Goal: Check status: Check status

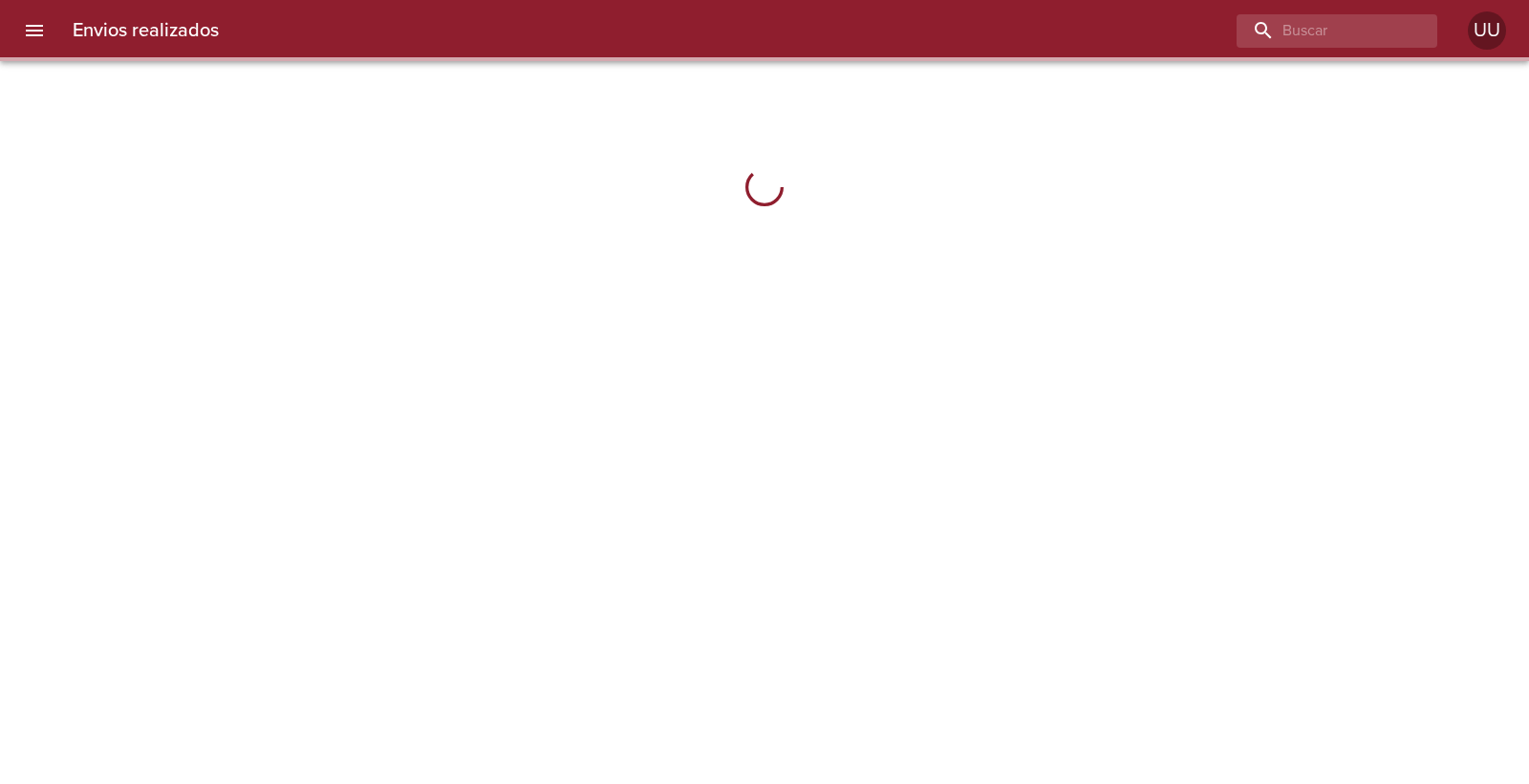
click at [1376, 36] on input "buscar" at bounding box center [1320, 31] width 168 height 33
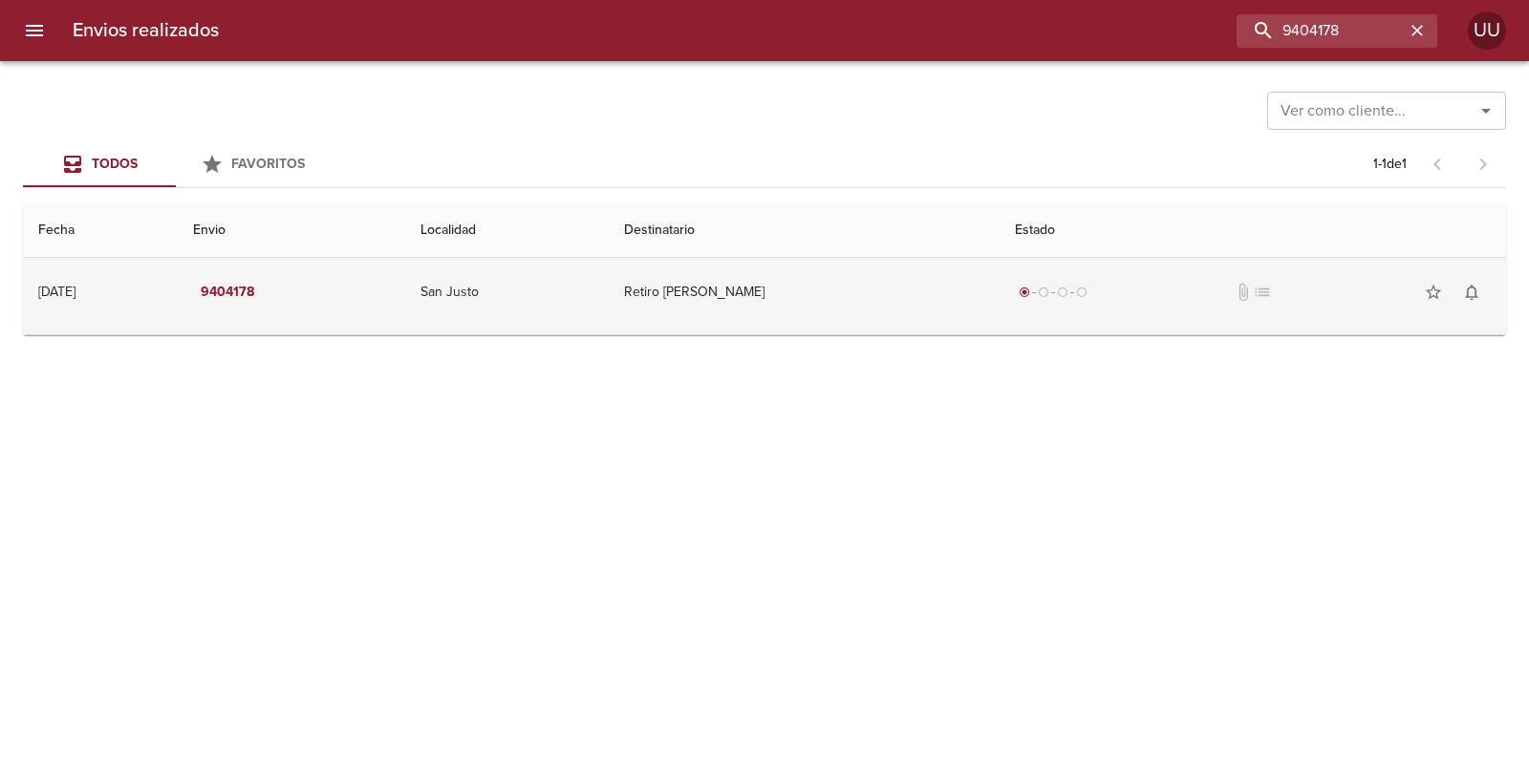
click at [854, 301] on td "Retiro [PERSON_NAME]" at bounding box center [804, 291] width 391 height 69
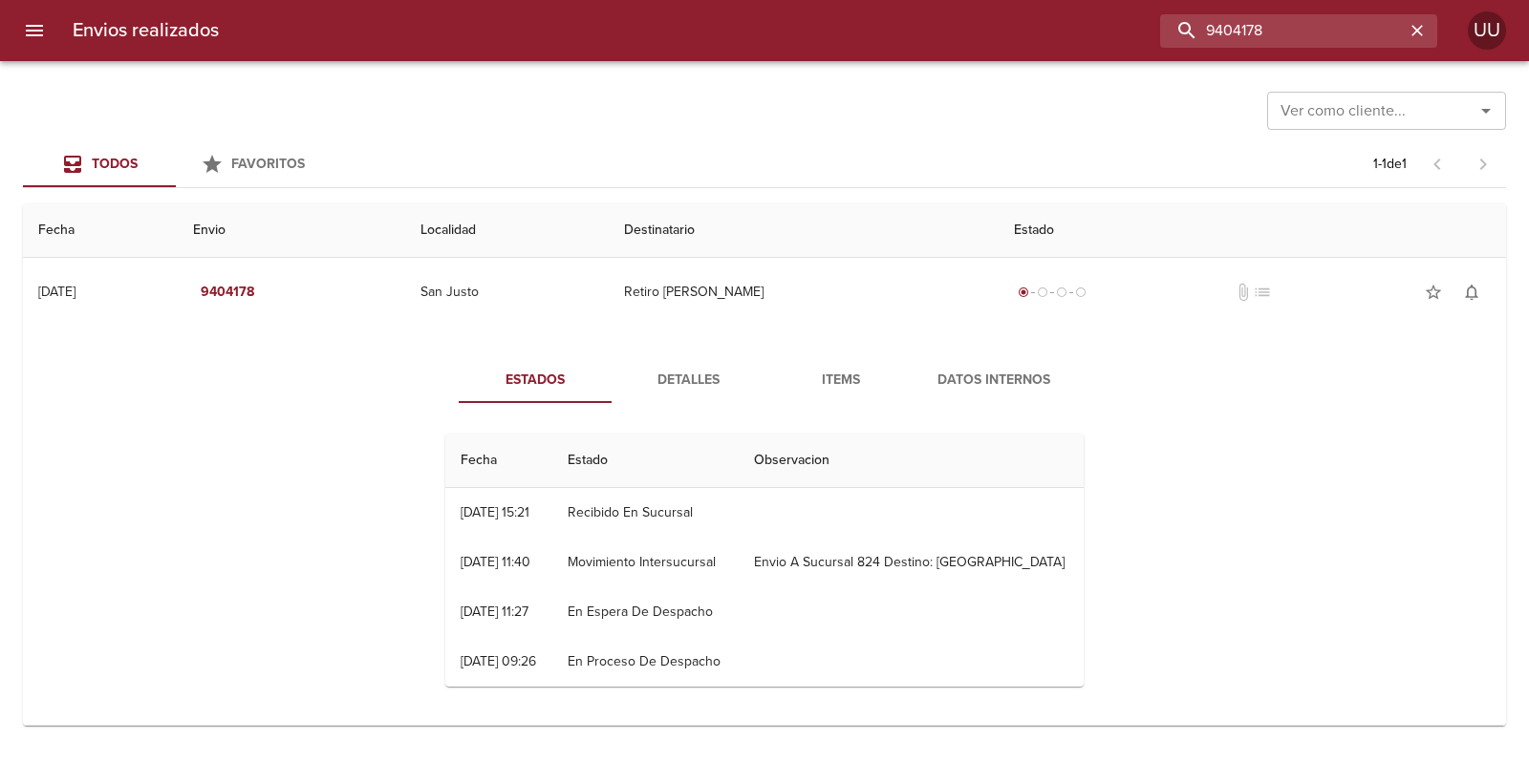
drag, startPoint x: 1340, startPoint y: 23, endPoint x: 1144, endPoint y: 55, distance: 198.6
click at [1144, 55] on div "Envios realizados 9404178 UU" at bounding box center [764, 30] width 1529 height 61
paste input "61"
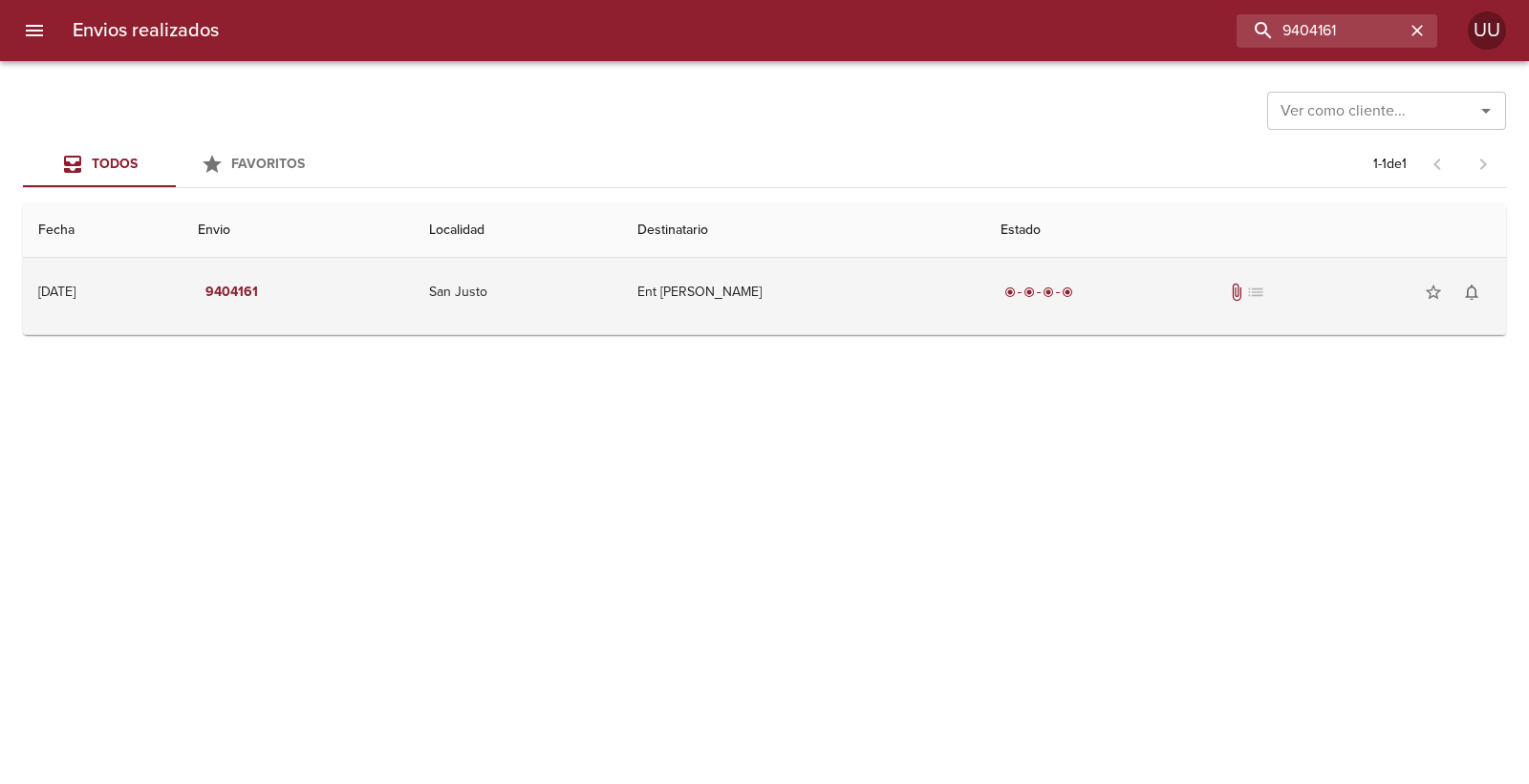
click at [744, 312] on td "Ent [PERSON_NAME]" at bounding box center [804, 291] width 364 height 69
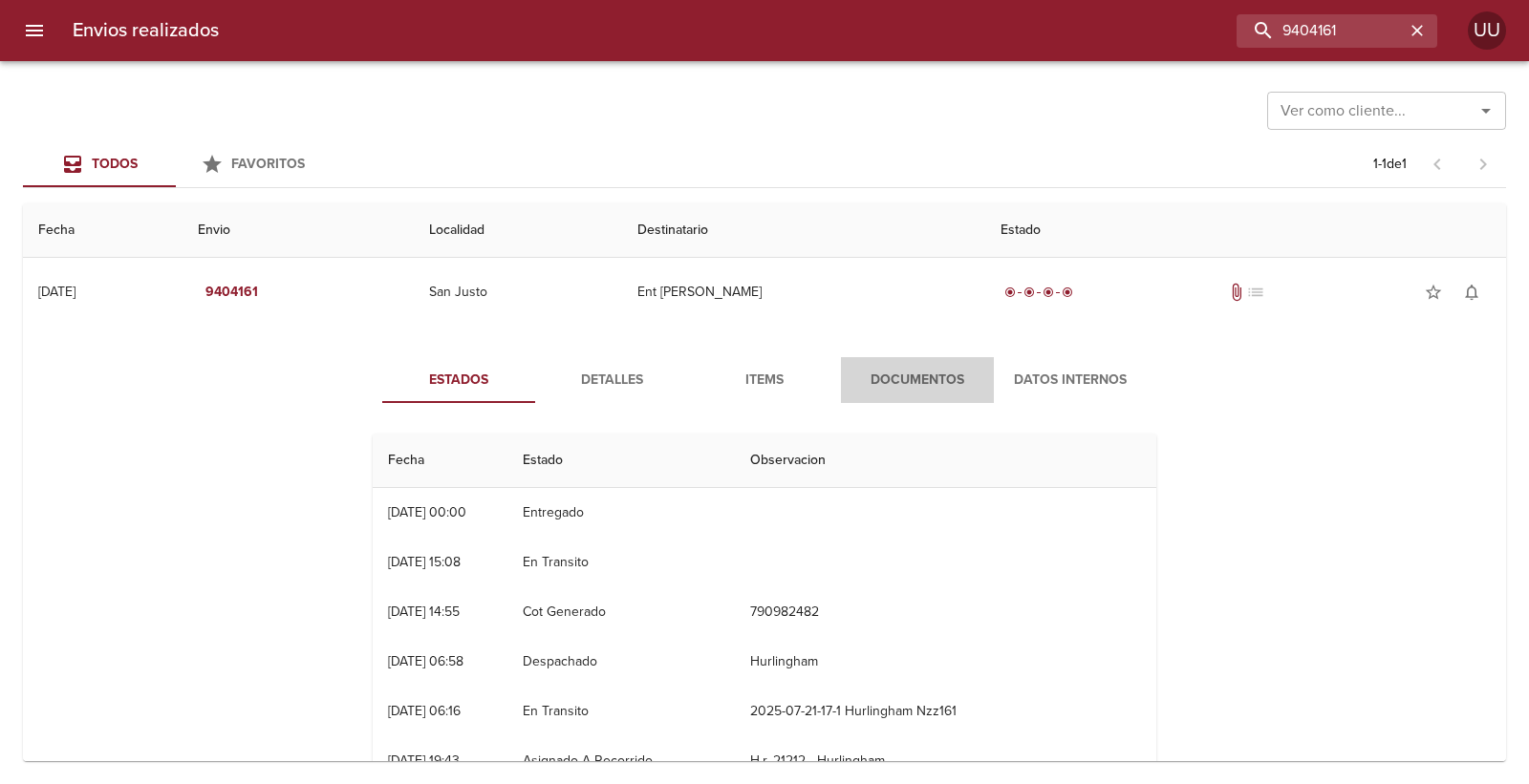
click at [916, 383] on span "Documentos" at bounding box center [918, 380] width 130 height 24
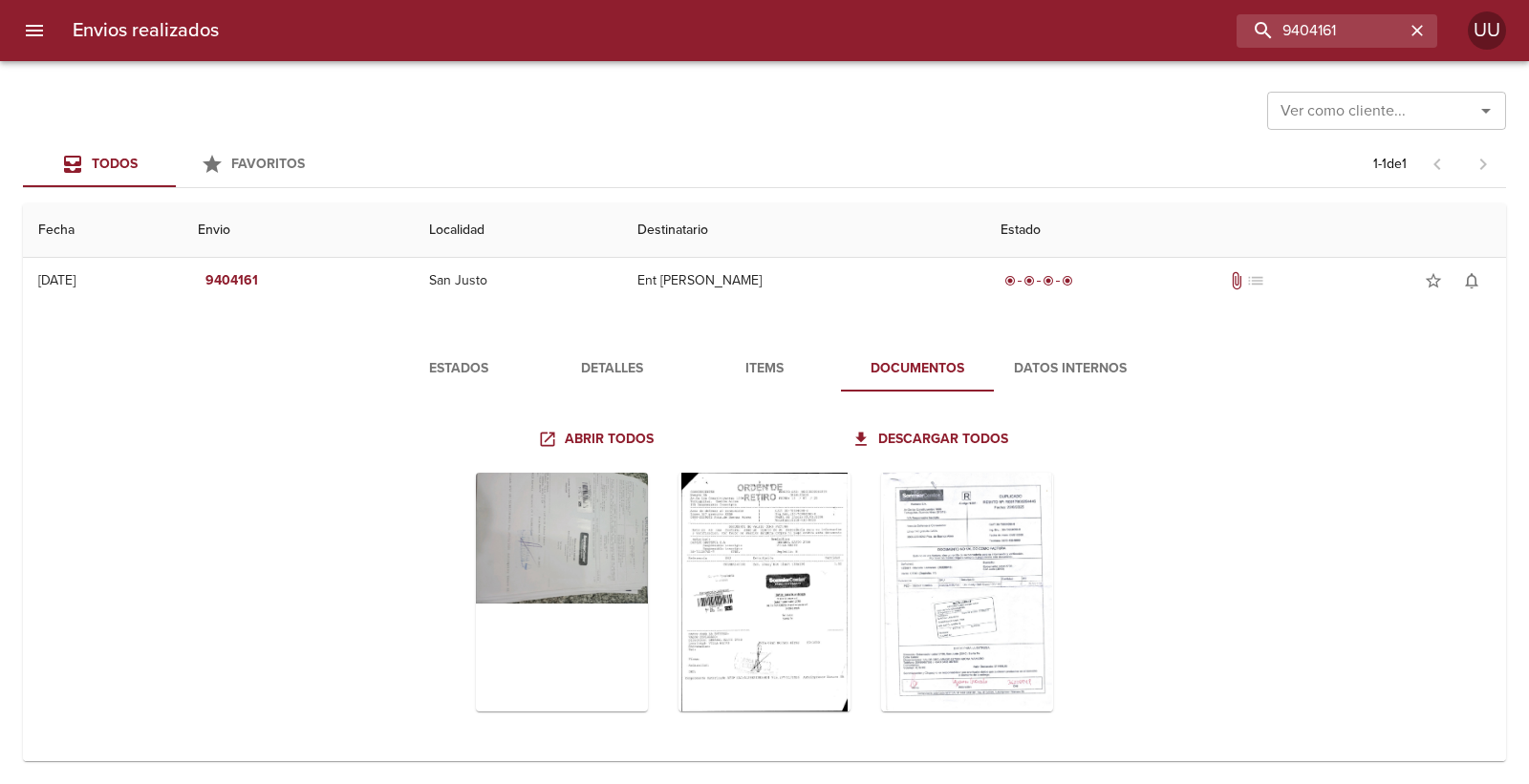
scroll to position [15, 0]
click at [565, 517] on div "Tabla de envíos del cliente" at bounding box center [562, 590] width 172 height 239
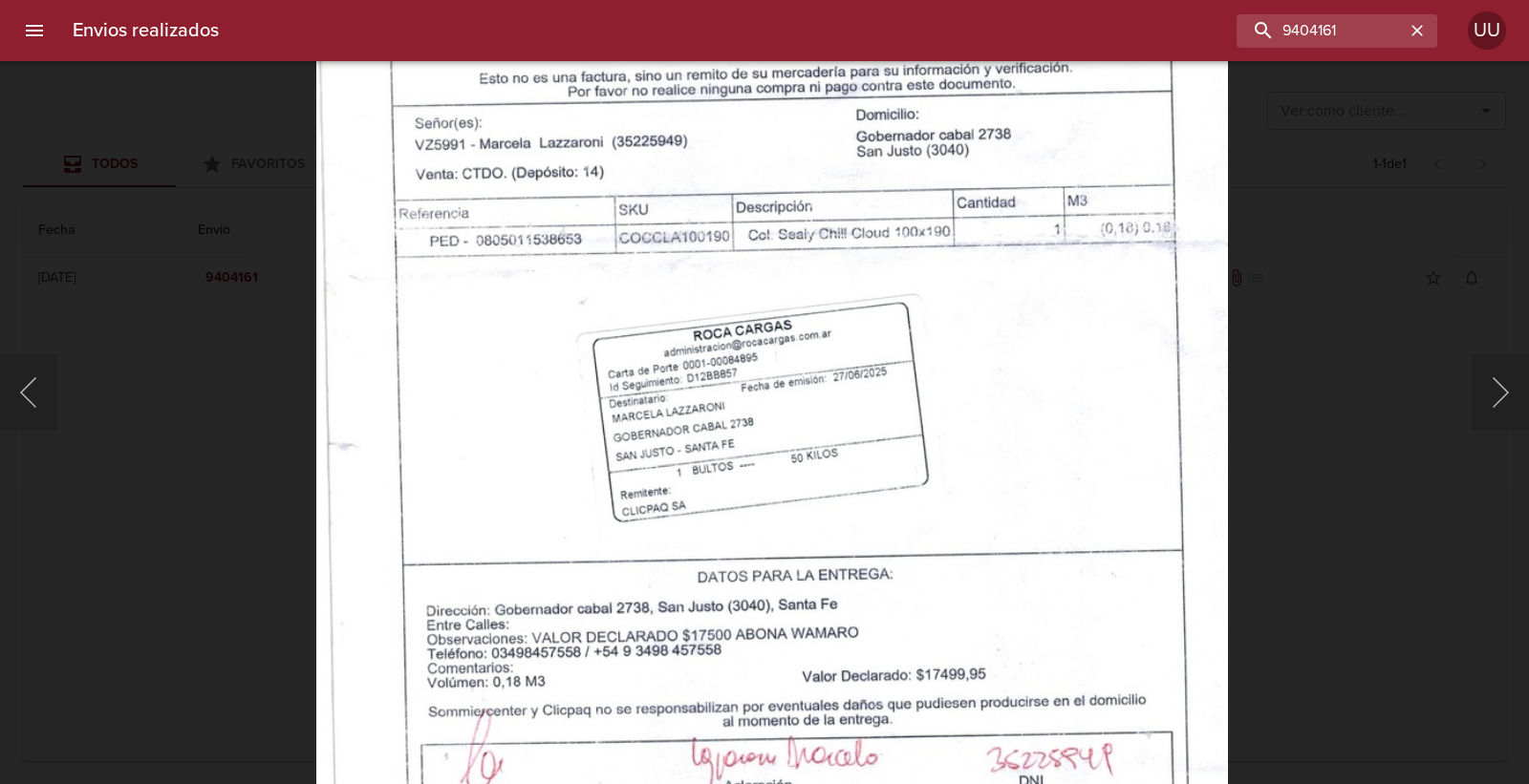
click at [851, 310] on img "Lightbox" at bounding box center [772, 274] width 912 height 1287
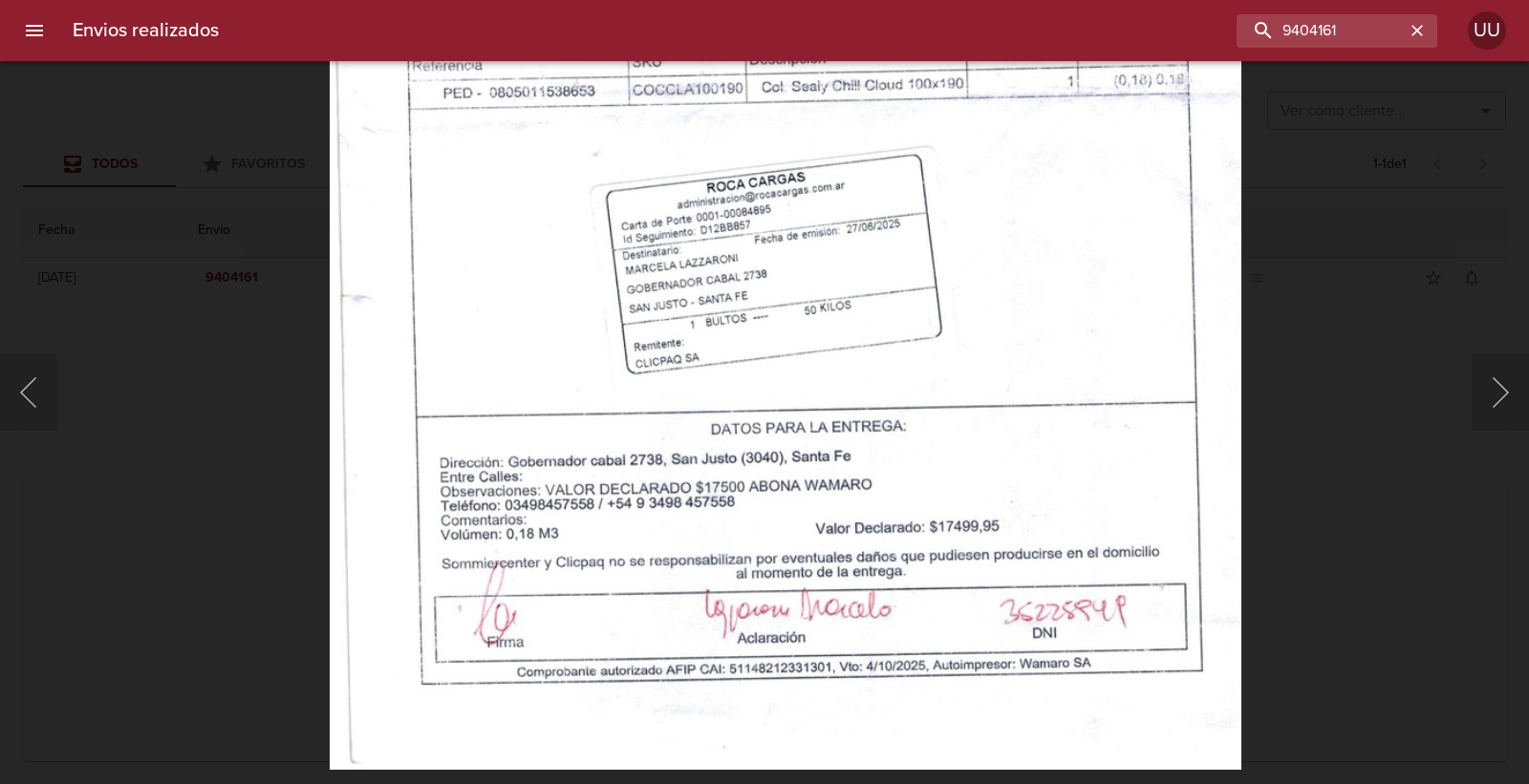
click at [866, 156] on img "Lightbox" at bounding box center [785, 125] width 912 height 1287
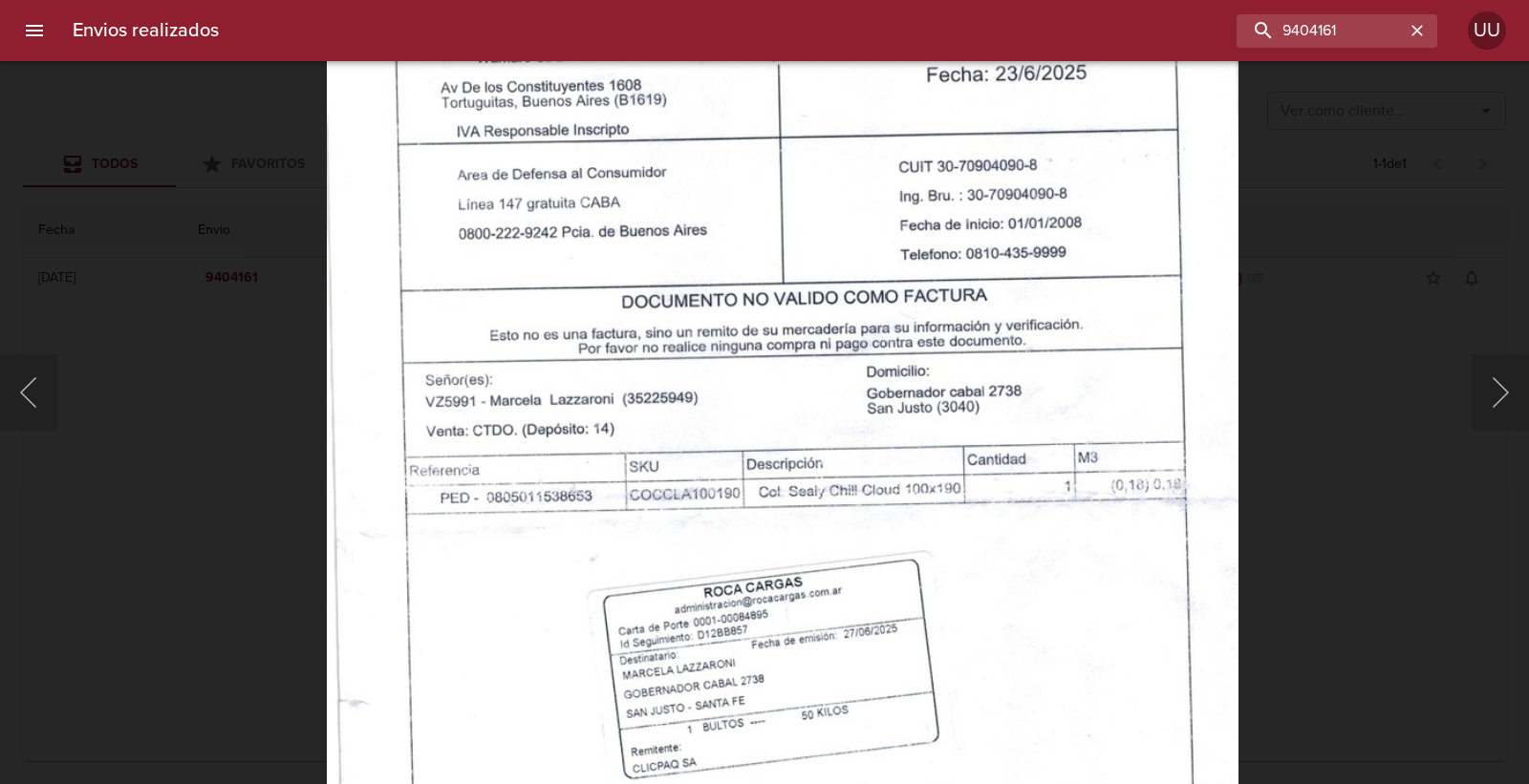
click at [871, 627] on img "Lightbox" at bounding box center [782, 530] width 912 height 1287
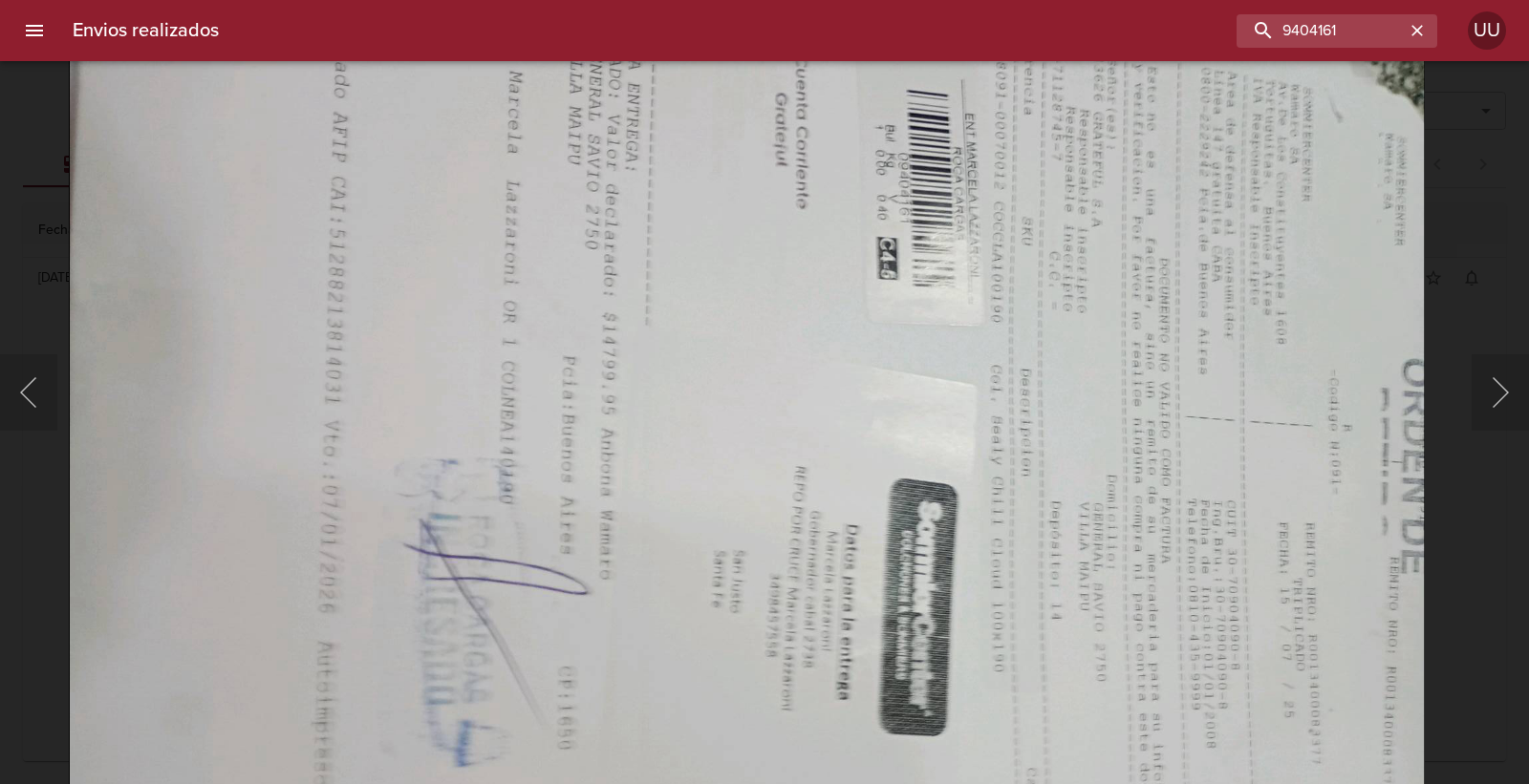
click at [886, 253] on img "Lightbox" at bounding box center [747, 523] width 1356 height 1021
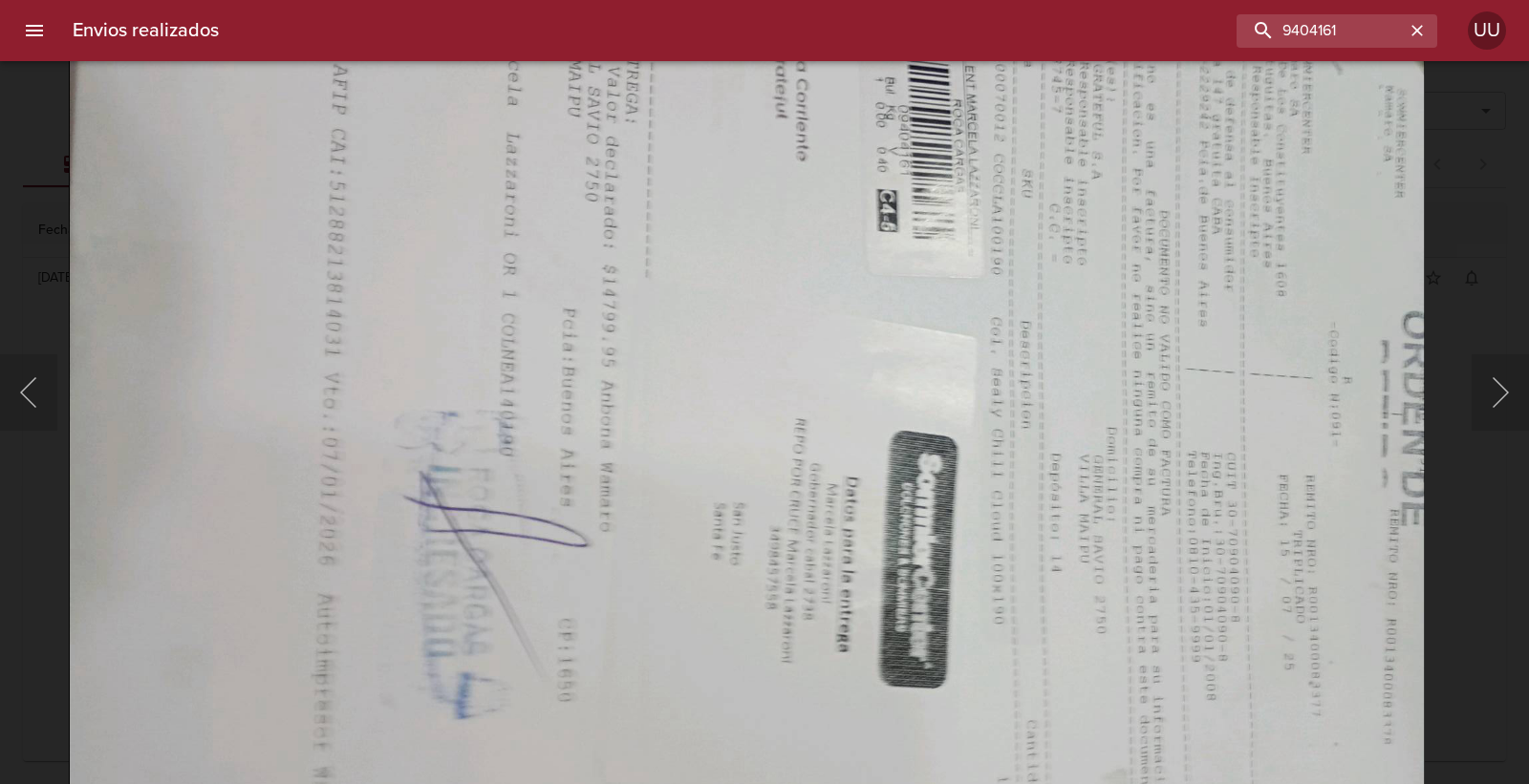
click at [886, 252] on img "Lightbox" at bounding box center [747, 475] width 1356 height 1021
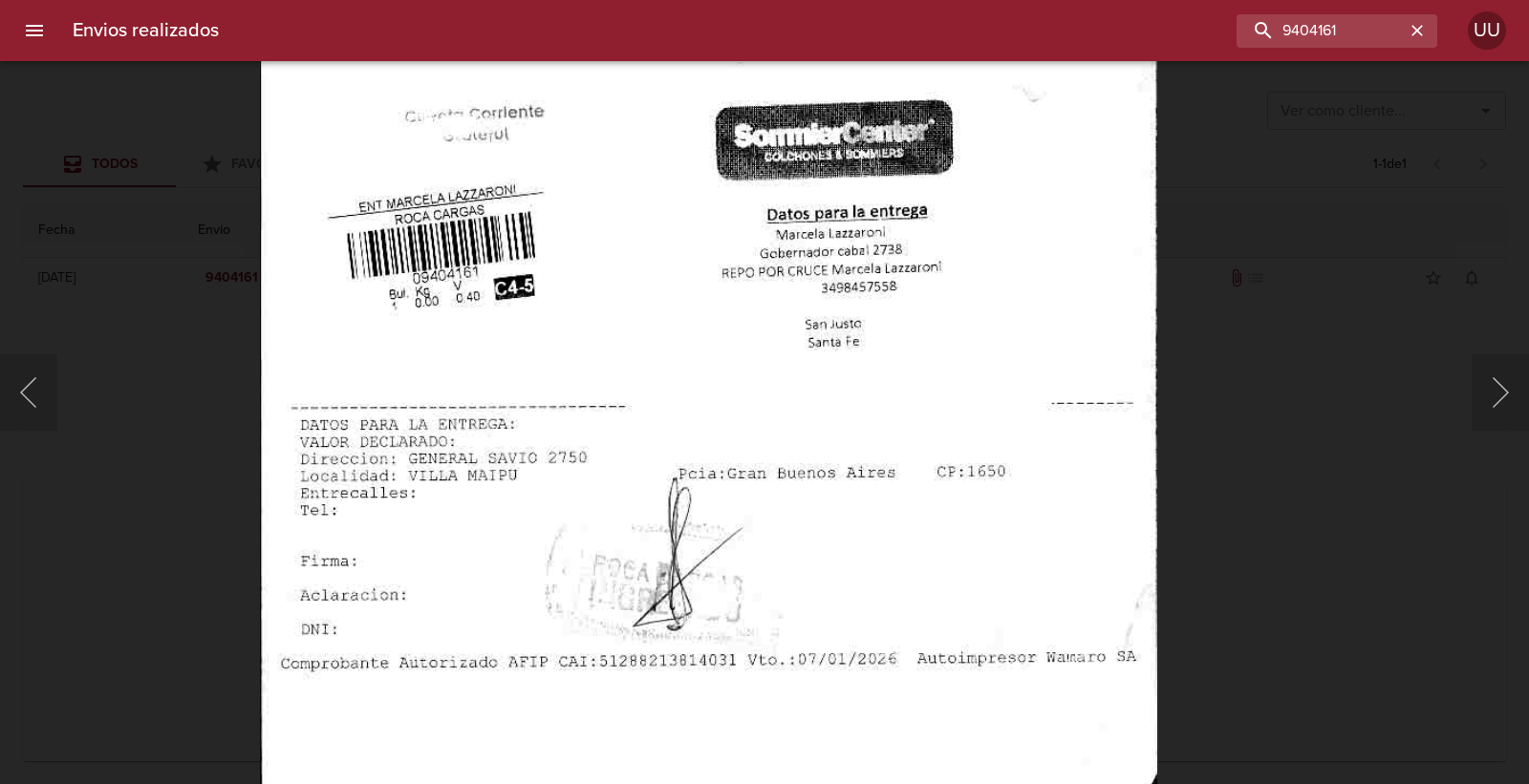
click at [835, 255] on img "Lightbox" at bounding box center [708, 198] width 897 height 1287
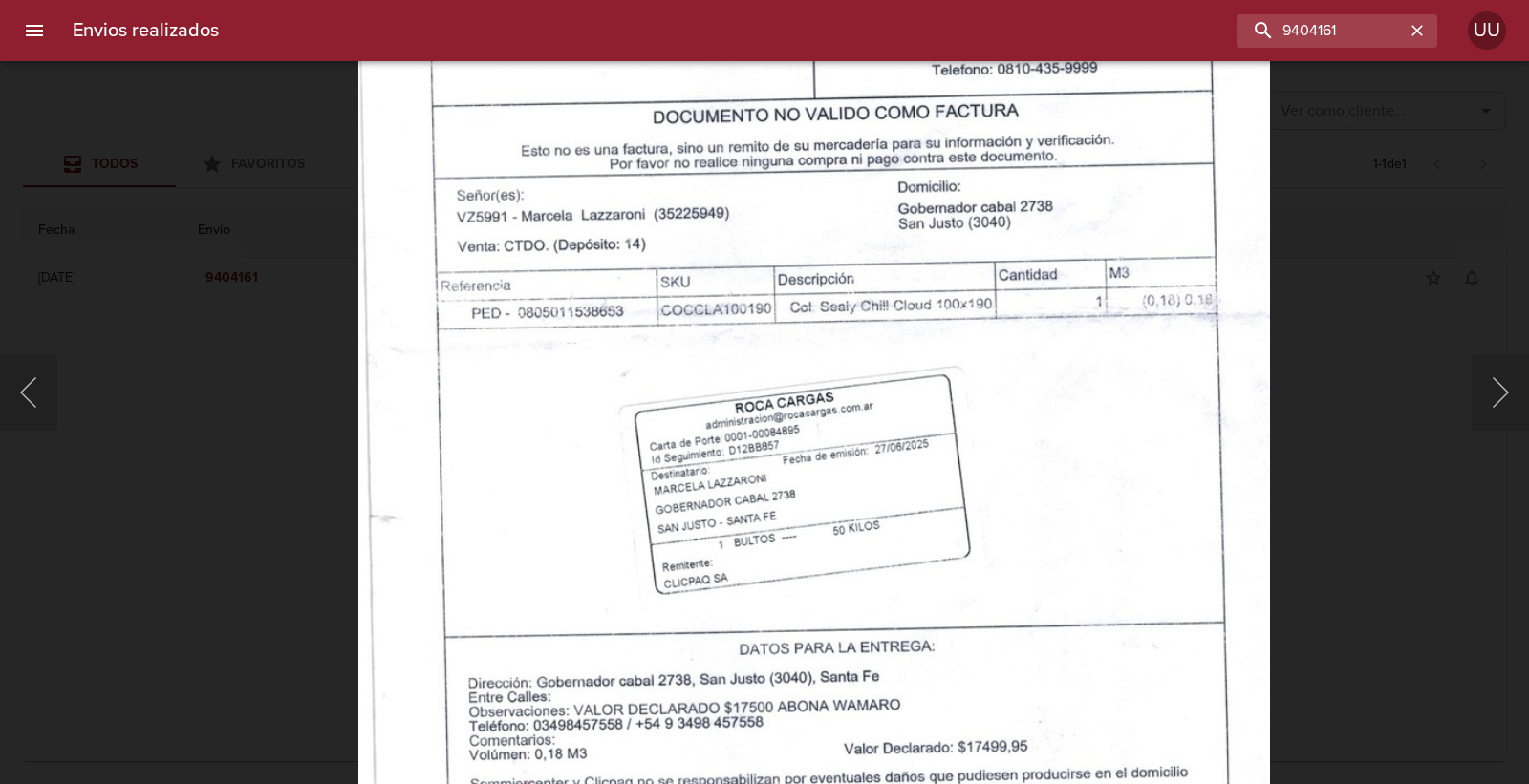
click at [778, 154] on img "Lightbox" at bounding box center [815, 346] width 912 height 1287
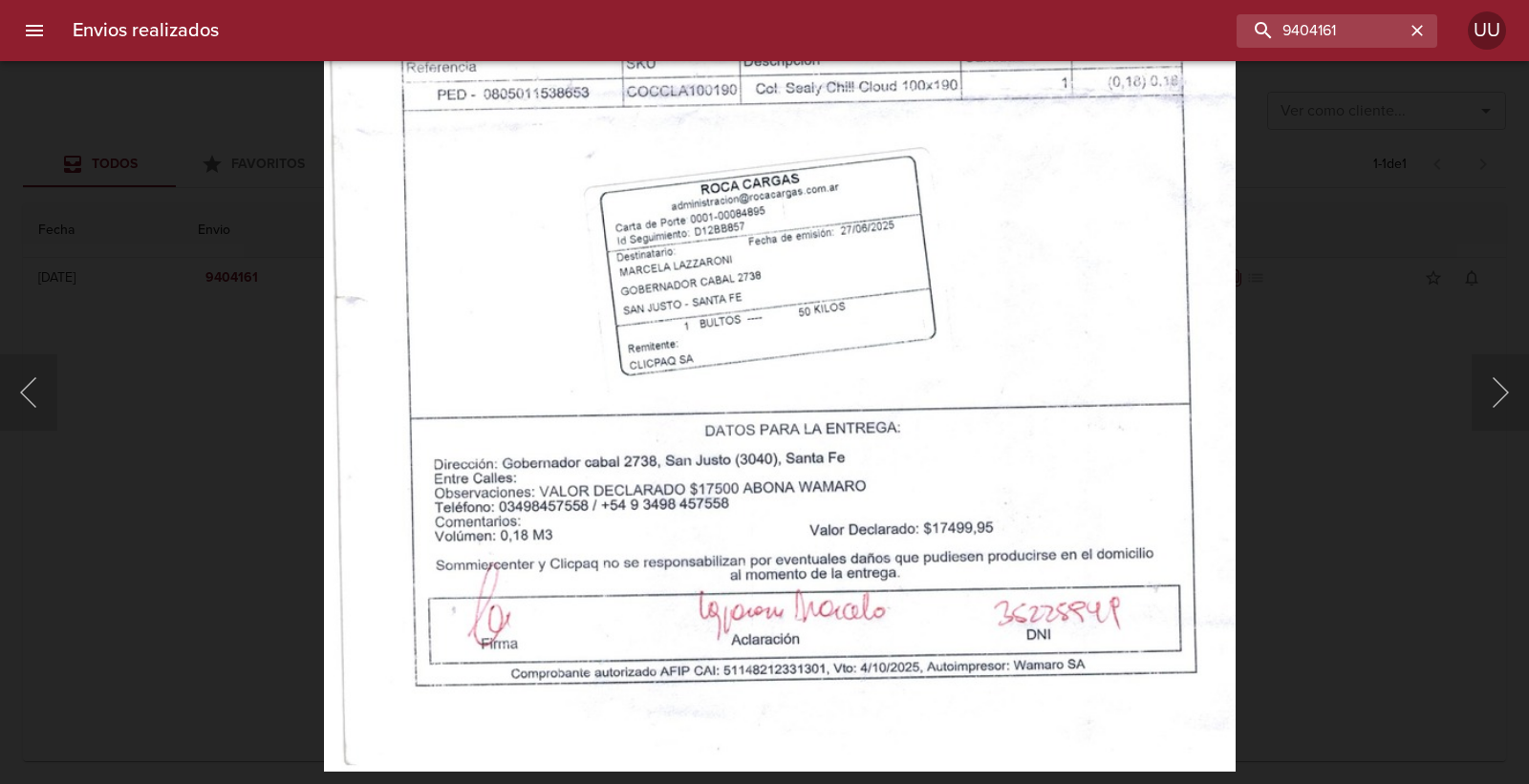
click at [766, 232] on img "Lightbox" at bounding box center [780, 127] width 912 height 1287
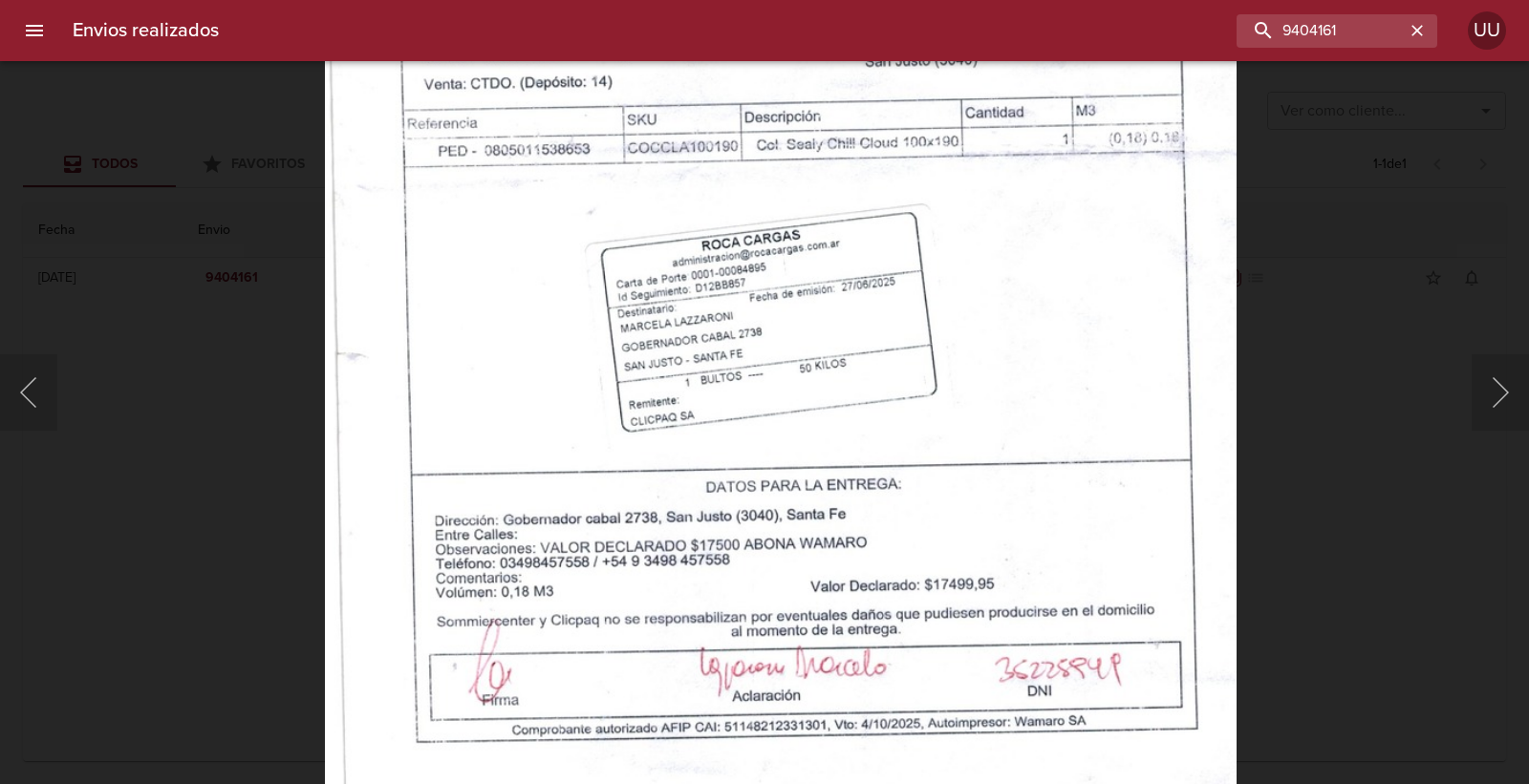
click at [786, 289] on img "Lightbox" at bounding box center [781, 184] width 912 height 1287
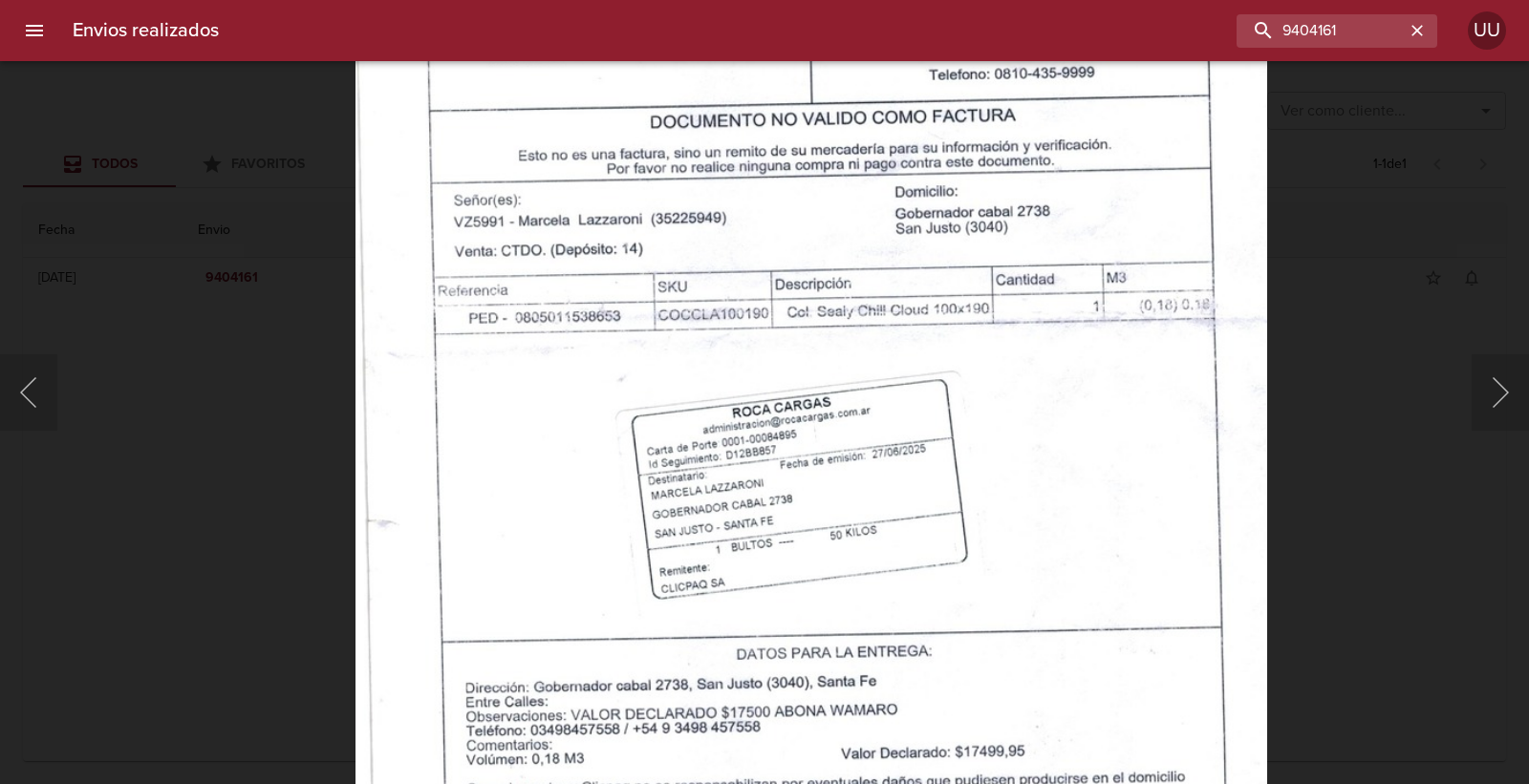
click at [816, 460] on img "Lightbox" at bounding box center [812, 351] width 912 height 1287
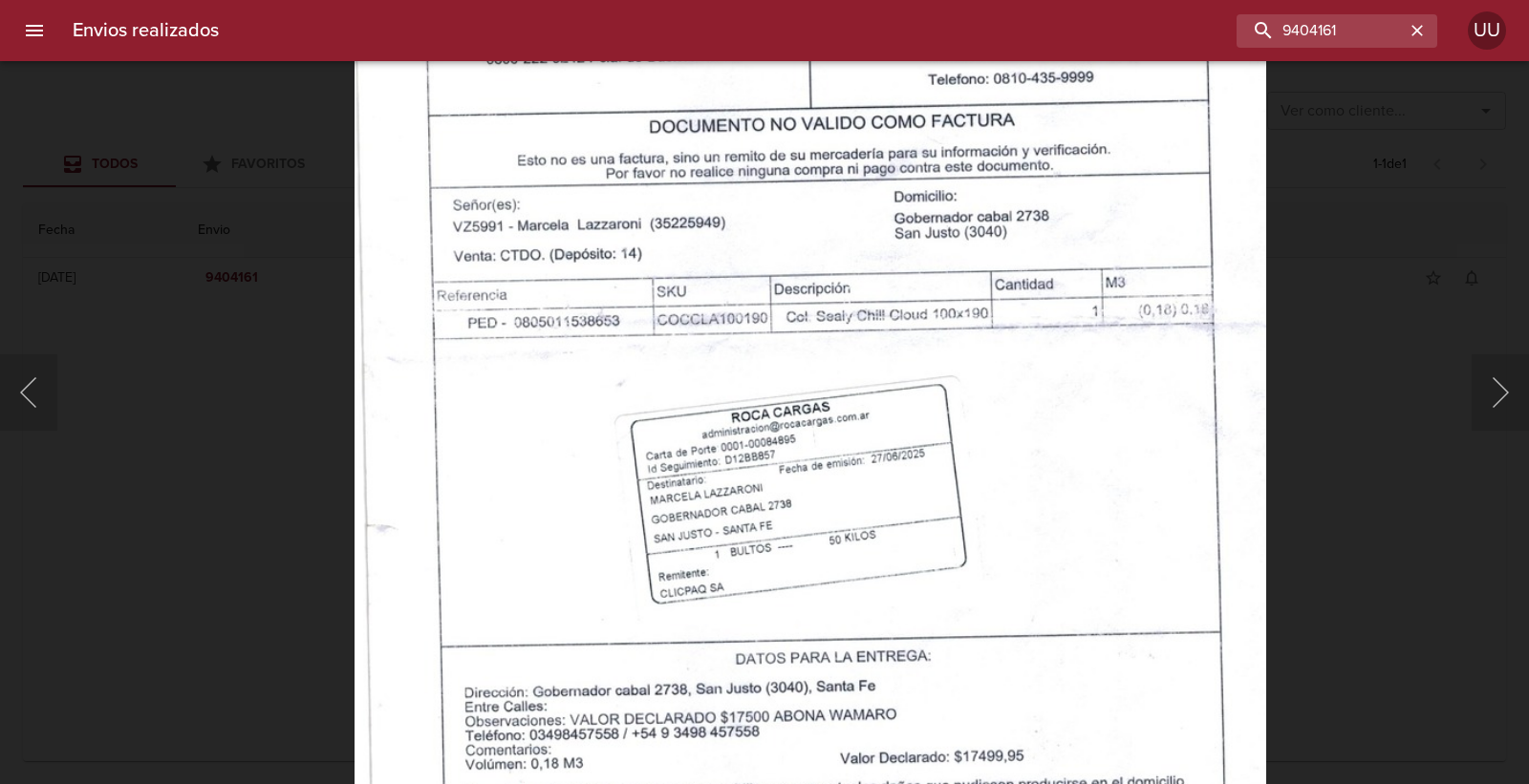
click at [816, 460] on img "Lightbox" at bounding box center [811, 356] width 912 height 1287
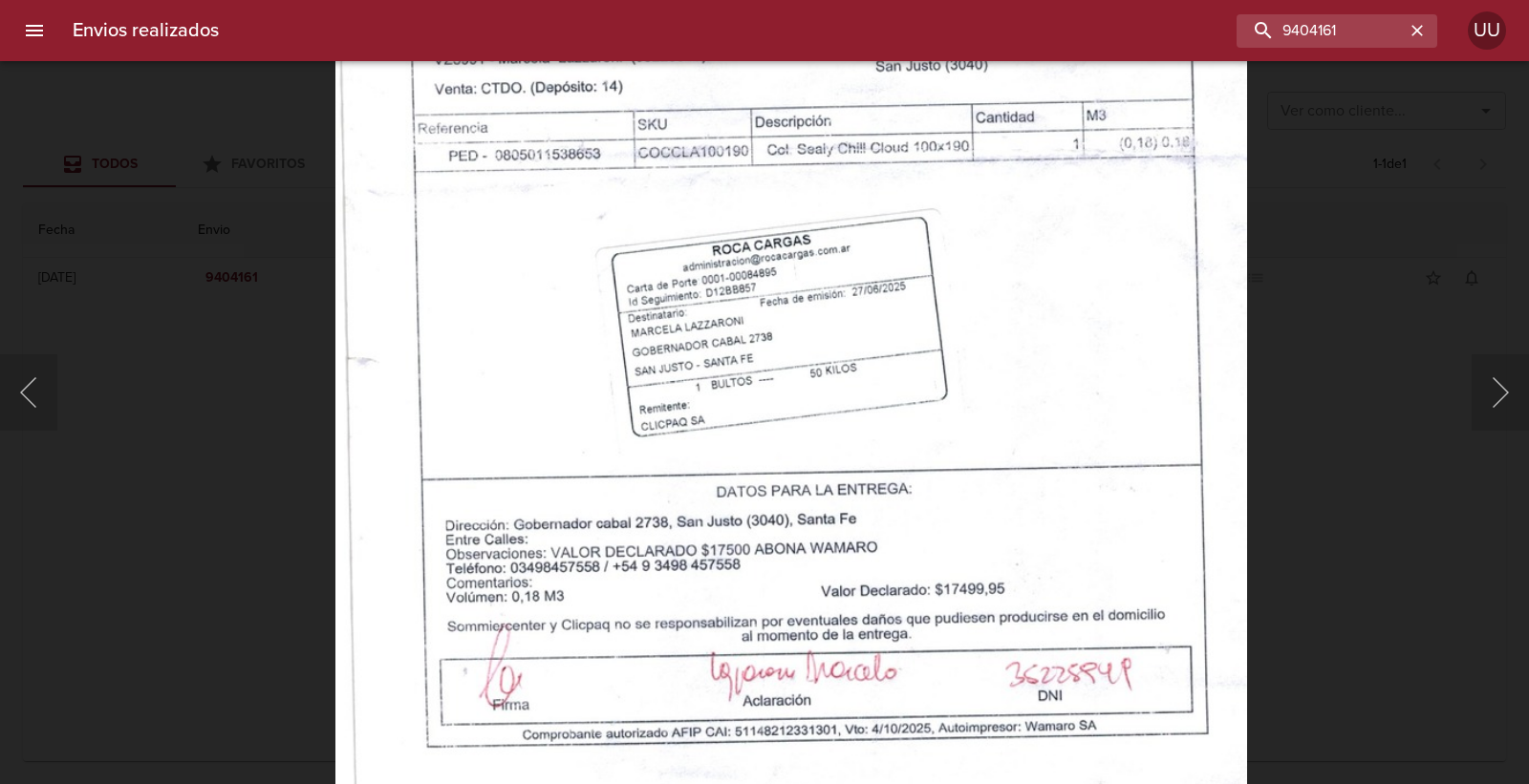
click at [797, 293] on img "Lightbox" at bounding box center [791, 188] width 912 height 1287
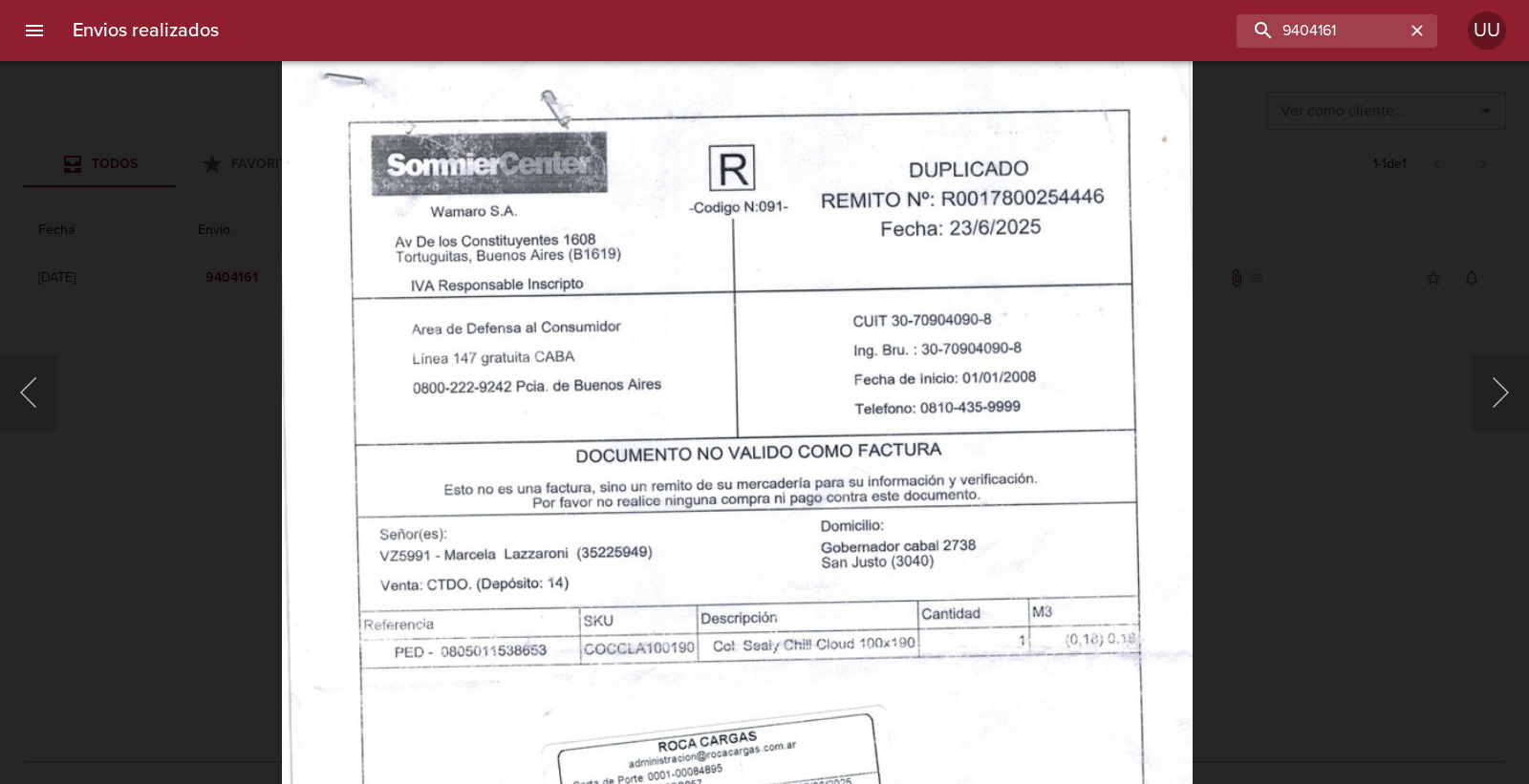
click at [815, 570] on img "Lightbox" at bounding box center [737, 685] width 912 height 1287
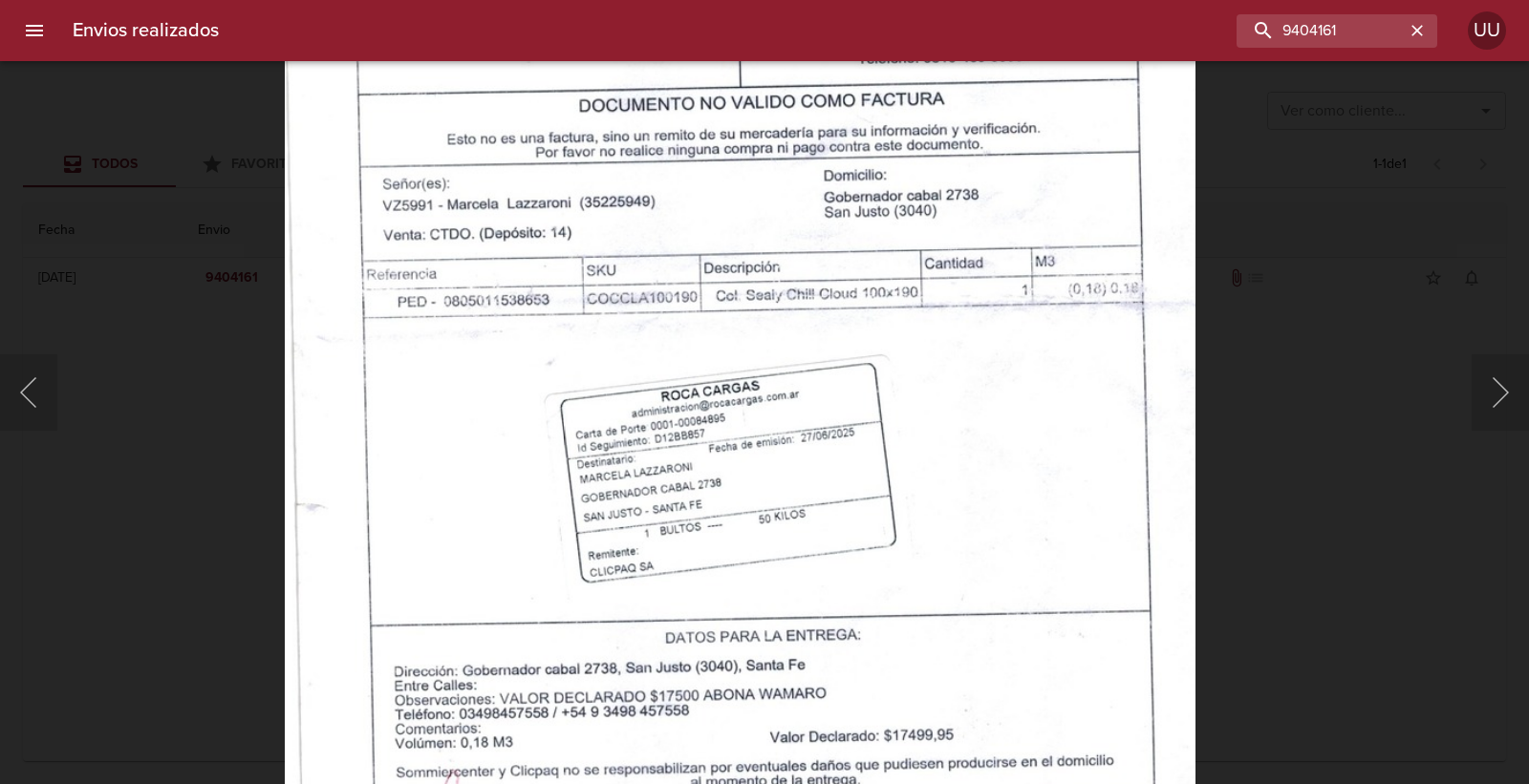
click at [817, 132] on img "Lightbox" at bounding box center [740, 334] width 912 height 1287
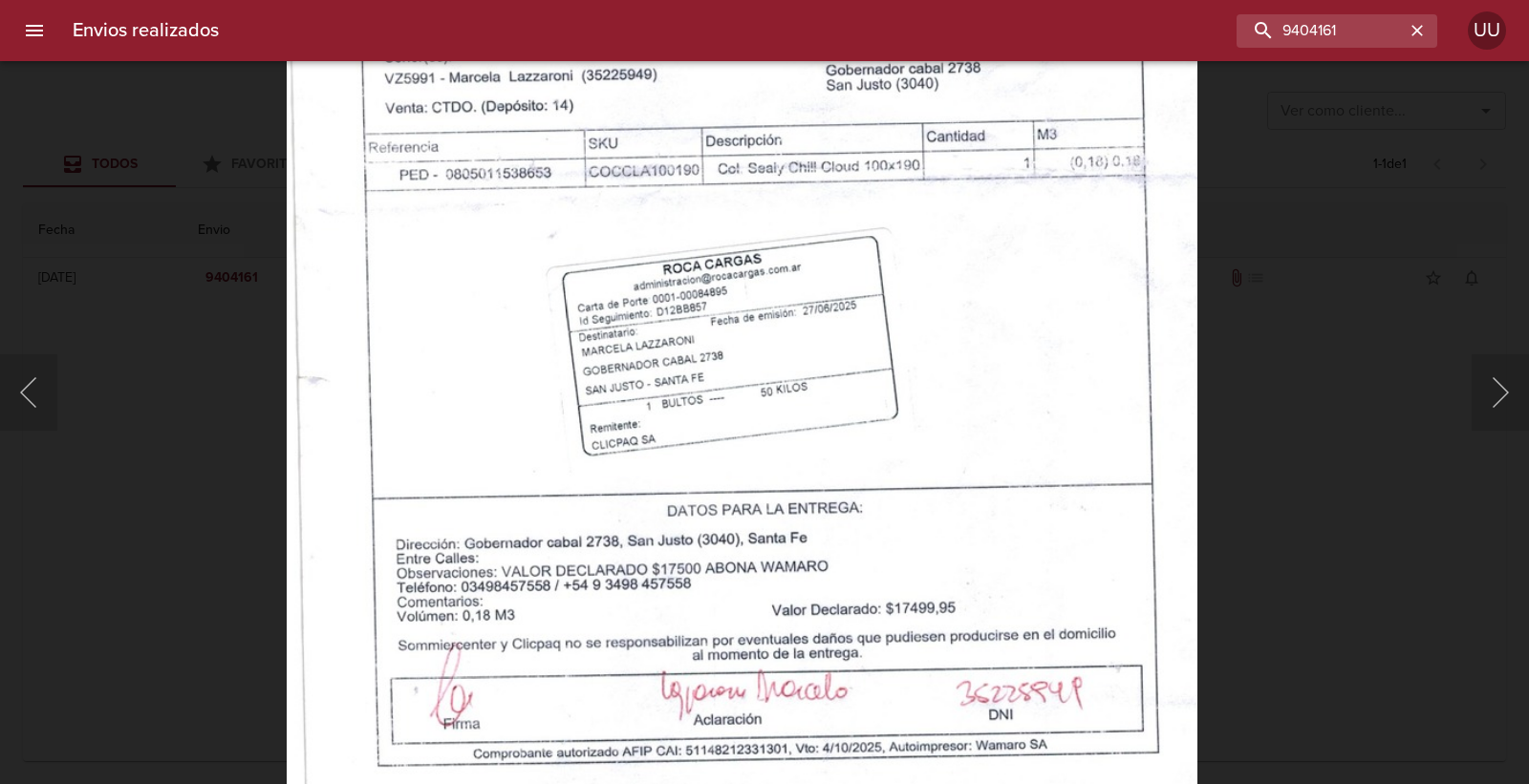
click at [815, 270] on img "Lightbox" at bounding box center [742, 208] width 912 height 1287
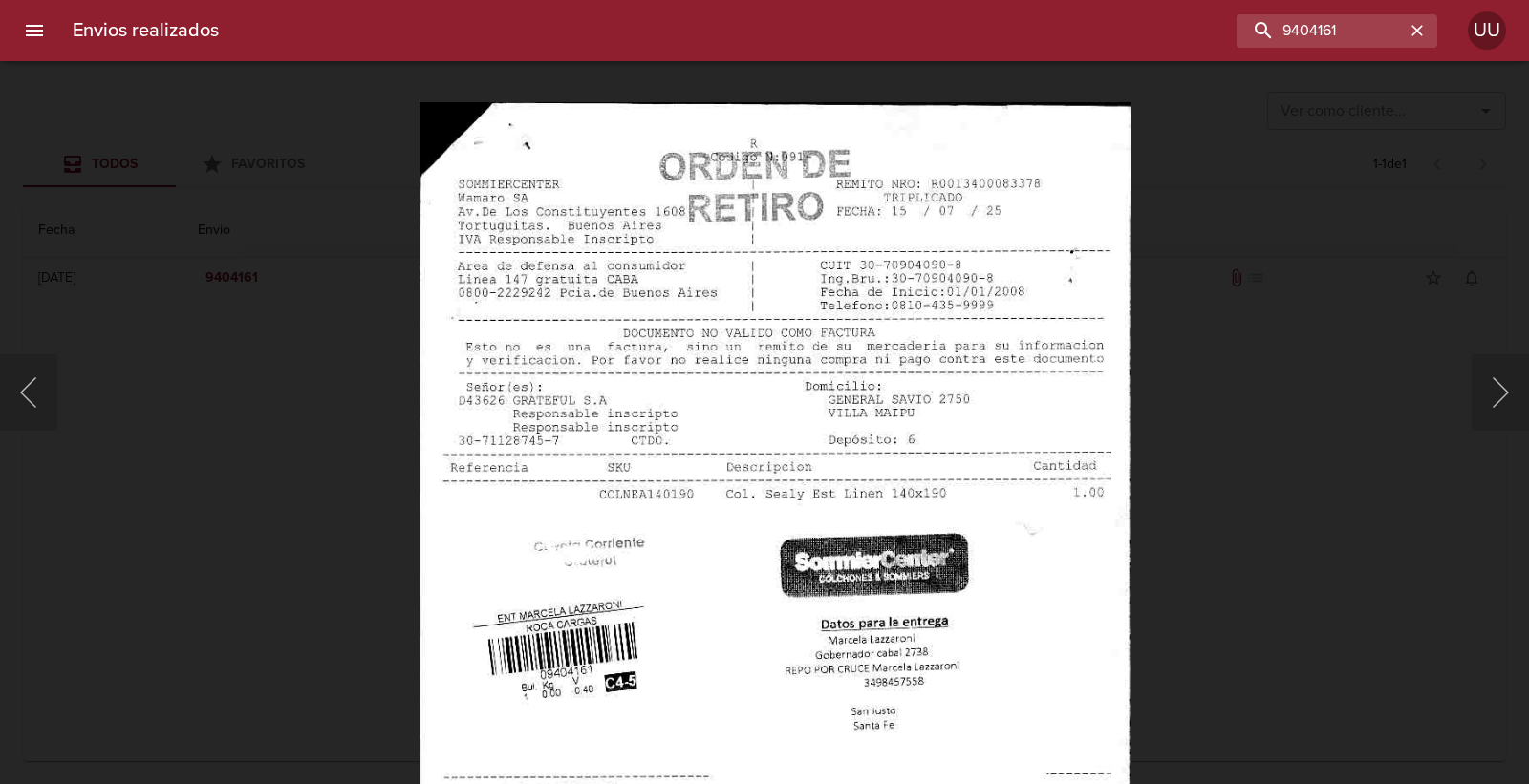
click at [911, 383] on img "Lightbox" at bounding box center [775, 612] width 711 height 1021
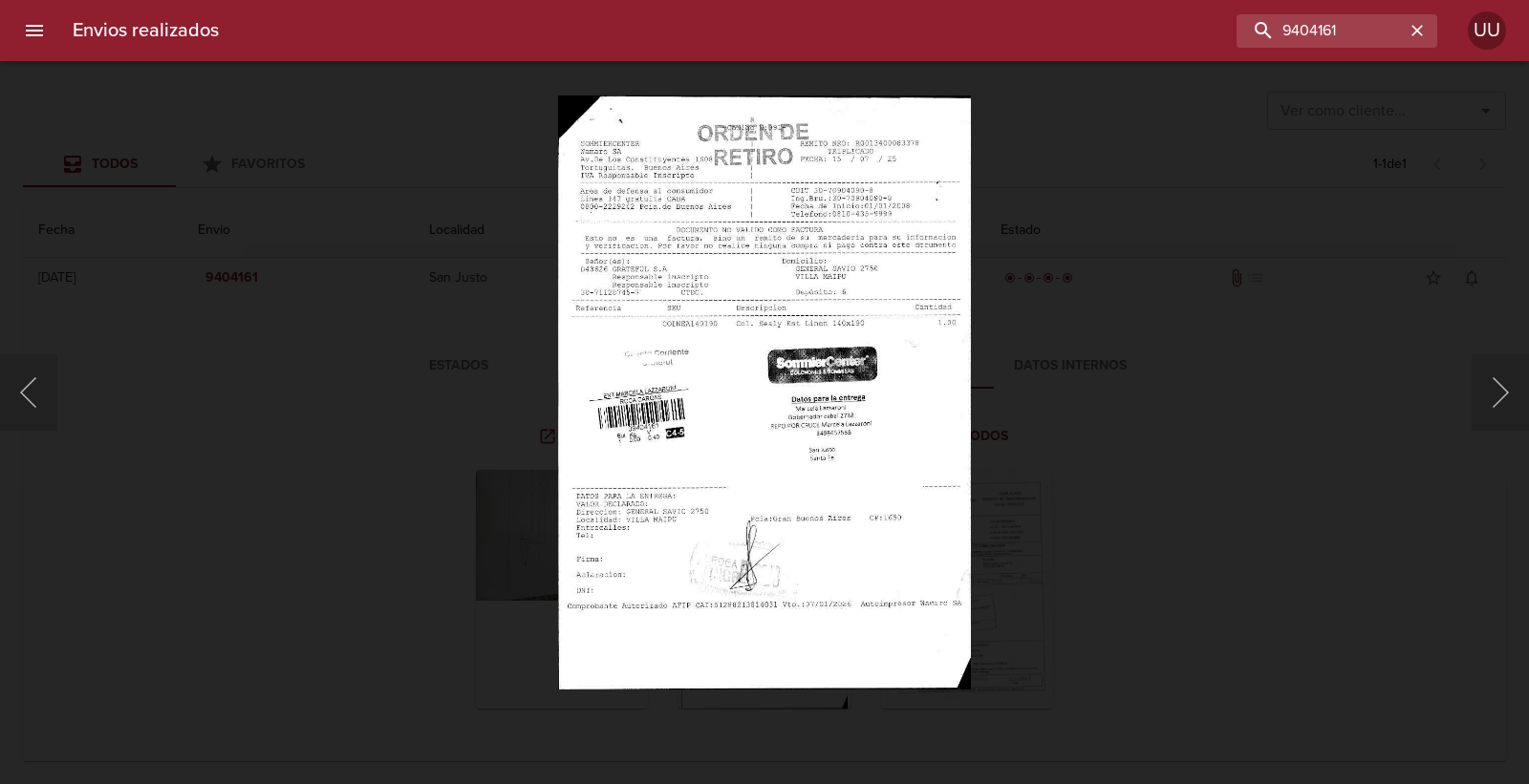
click at [877, 354] on img "Lightbox" at bounding box center [764, 392] width 413 height 593
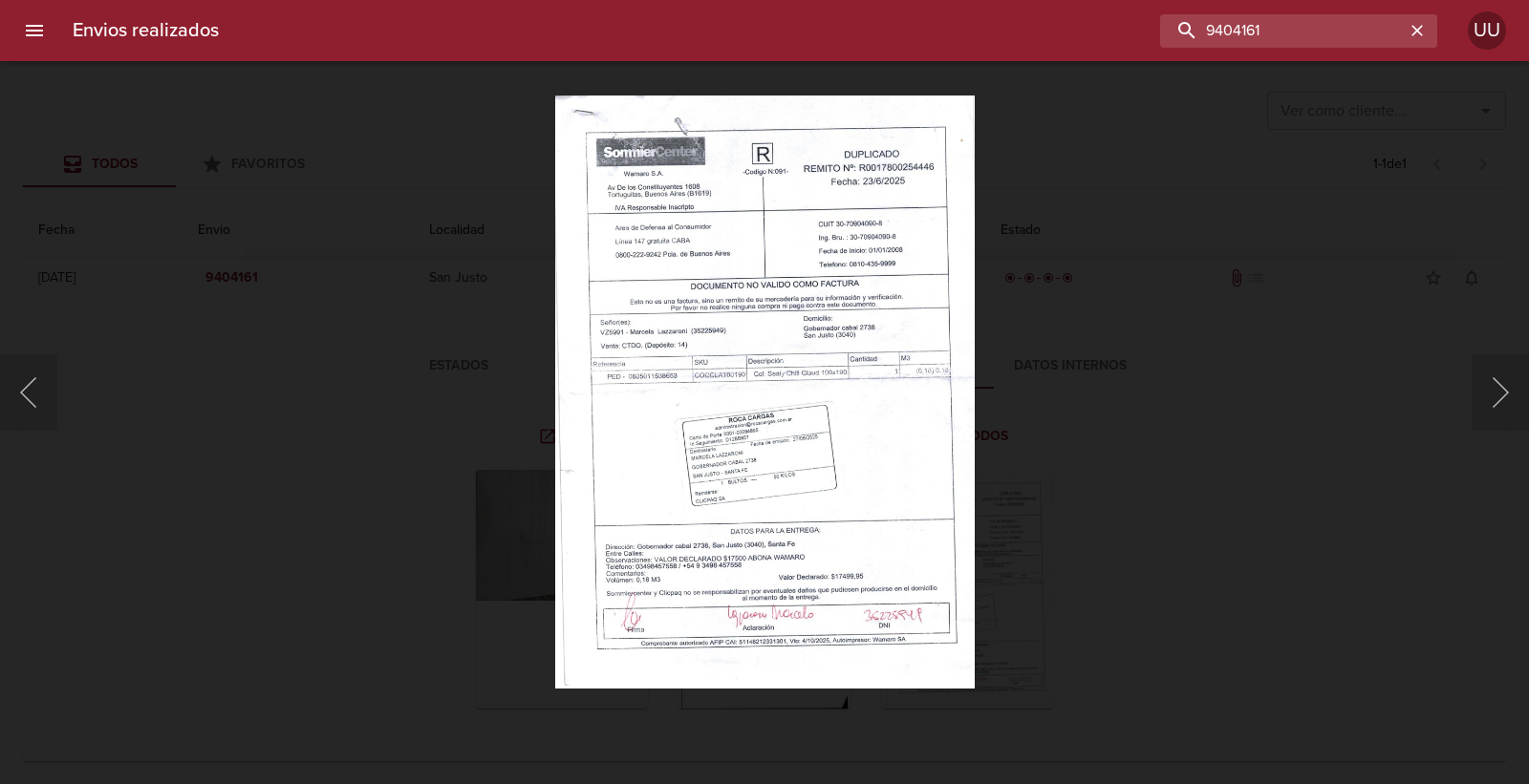
drag, startPoint x: 1370, startPoint y: 30, endPoint x: 1114, endPoint y: 23, distance: 256.1
click at [1114, 23] on div "9404161" at bounding box center [836, 31] width 1203 height 33
click at [1364, 24] on input "9404161" at bounding box center [1282, 31] width 245 height 33
drag, startPoint x: 1364, startPoint y: 24, endPoint x: 1167, endPoint y: -2, distance: 198.7
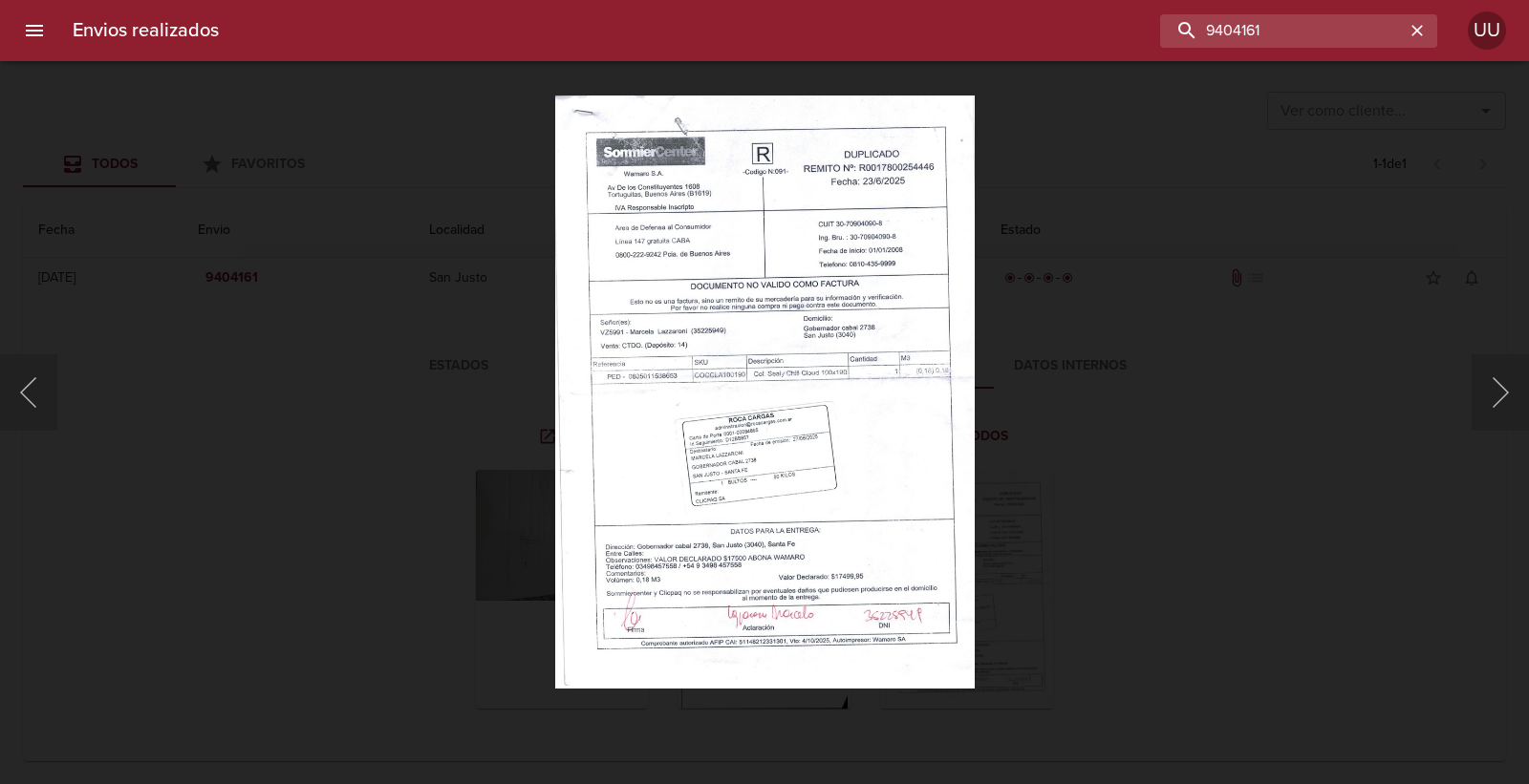
click at [1167, 0] on html "Envios realizados 9404161 UU Ver como cliente... Ver como cliente... Todos Favo…" at bounding box center [764, 0] width 1529 height 0
paste input "0254446"
type input "178-00254446"
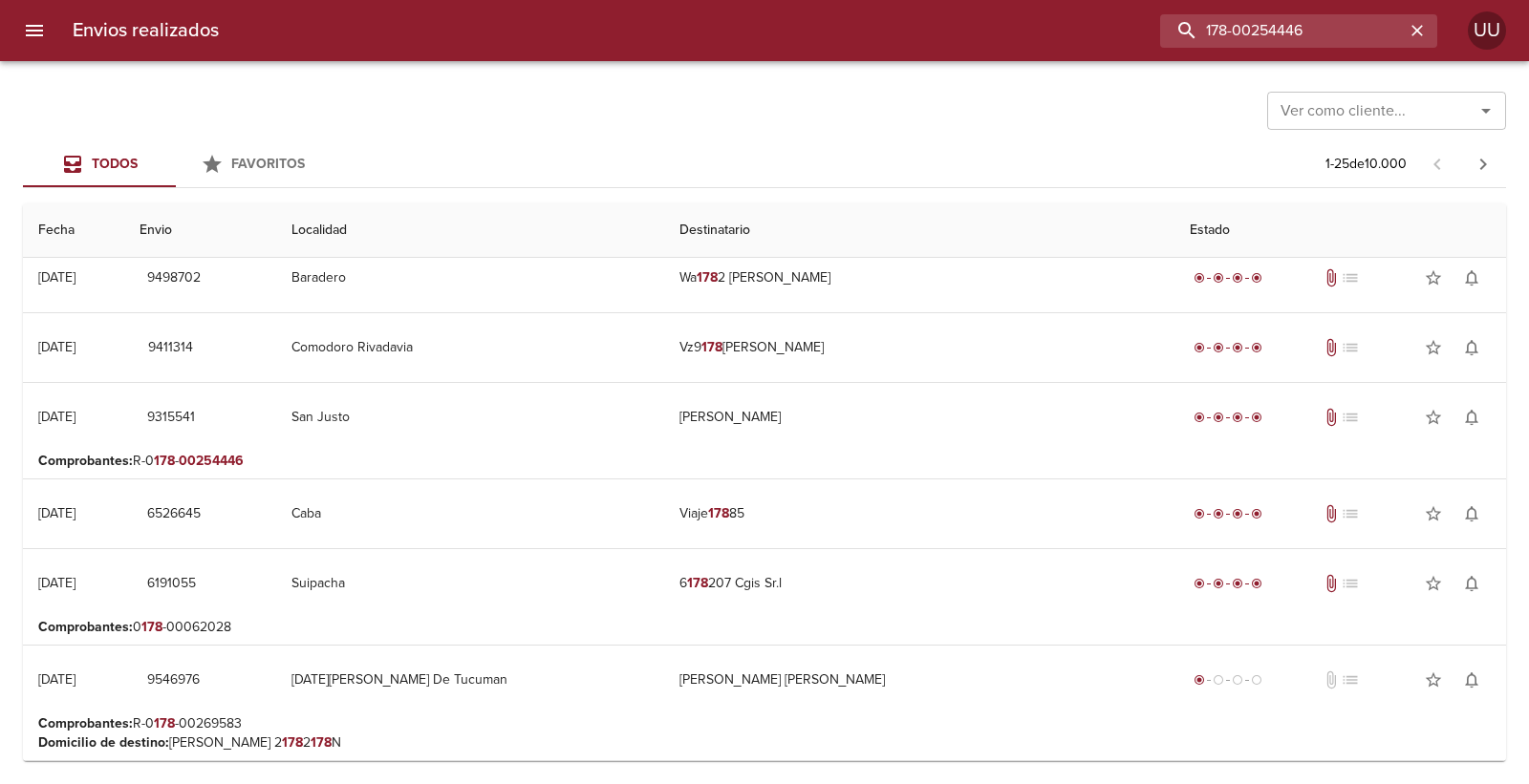
scroll to position [0, 0]
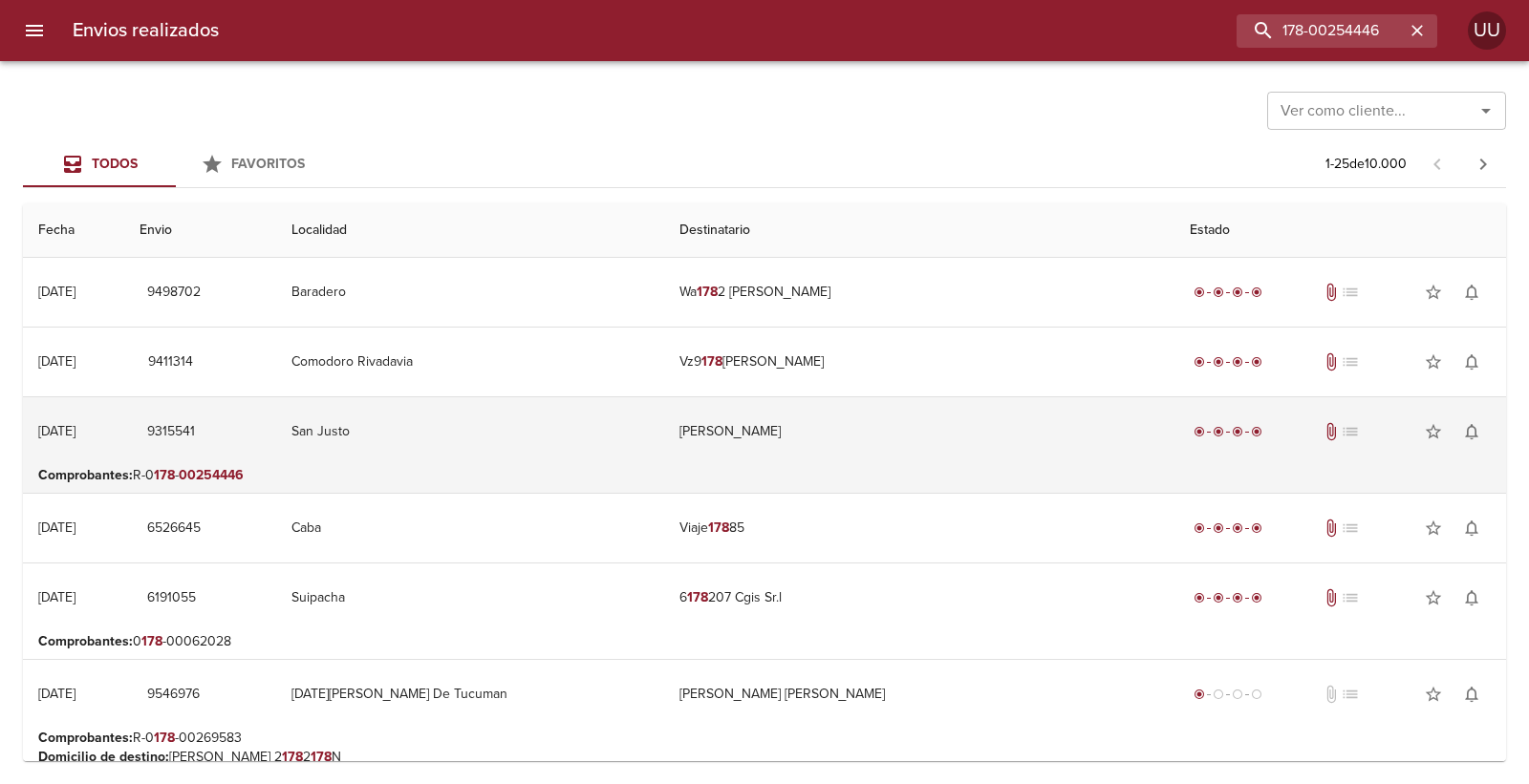
click at [828, 421] on td "[PERSON_NAME]" at bounding box center [919, 431] width 510 height 69
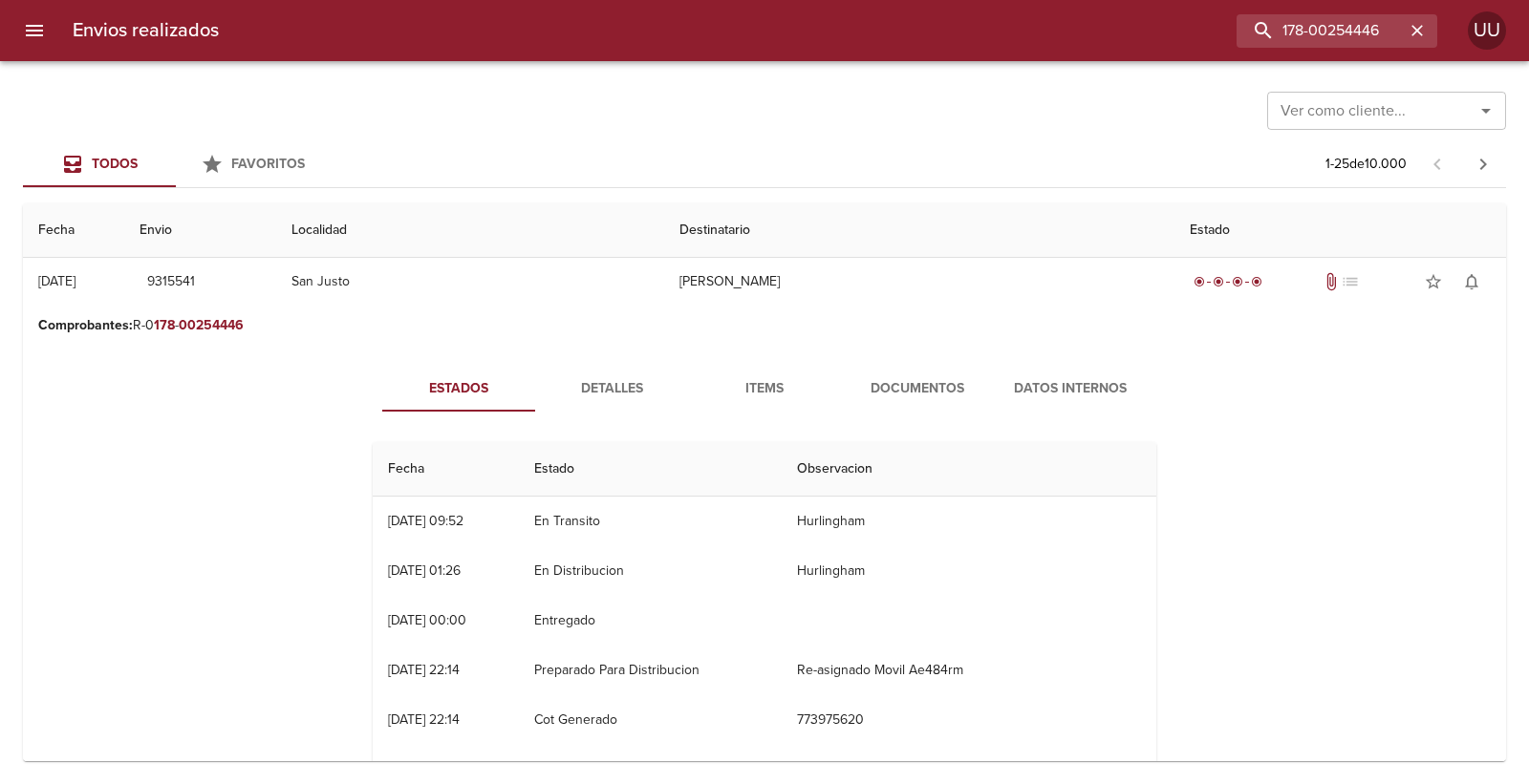
scroll to position [212, 0]
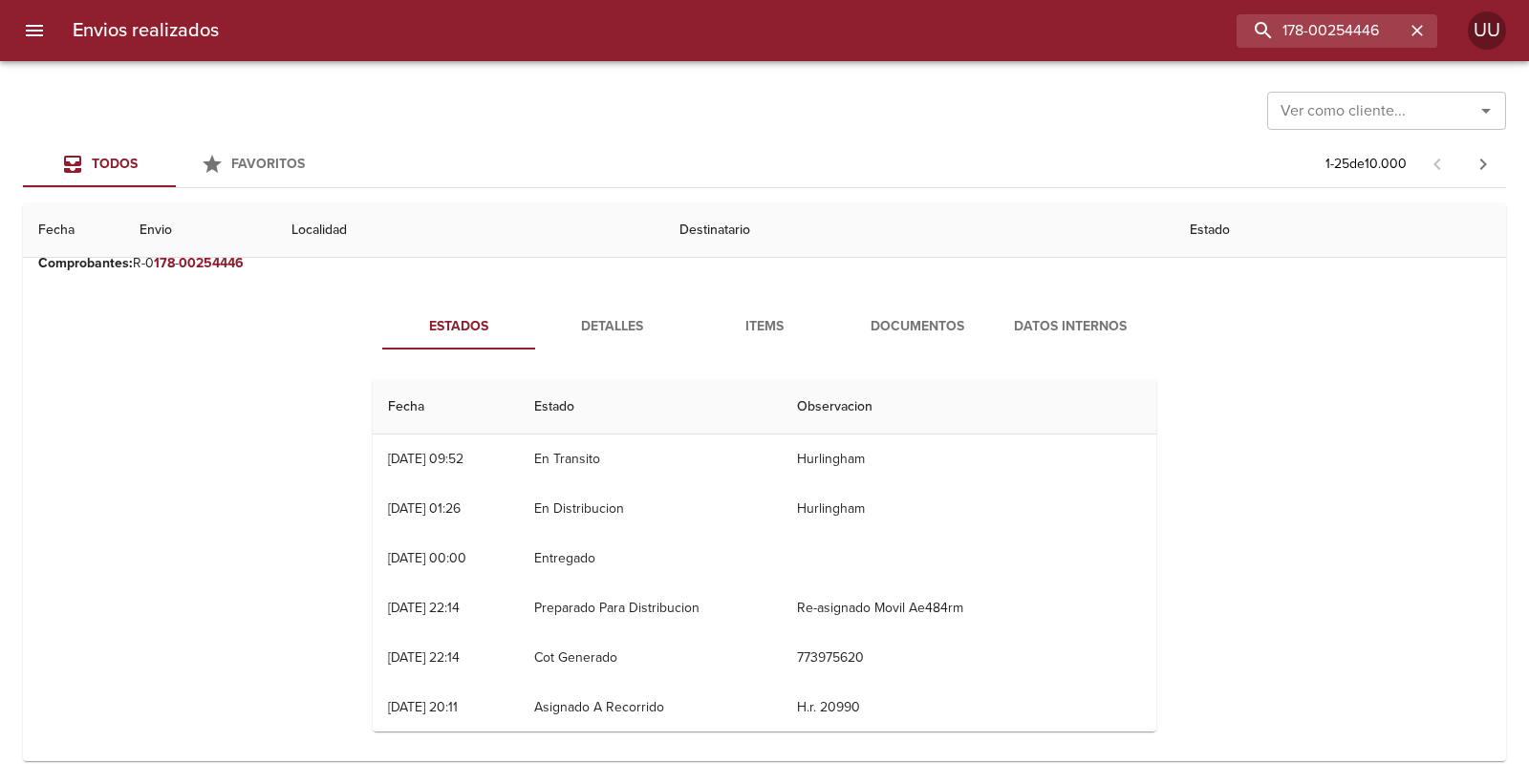
click at [913, 327] on span "Documentos" at bounding box center [918, 326] width 130 height 24
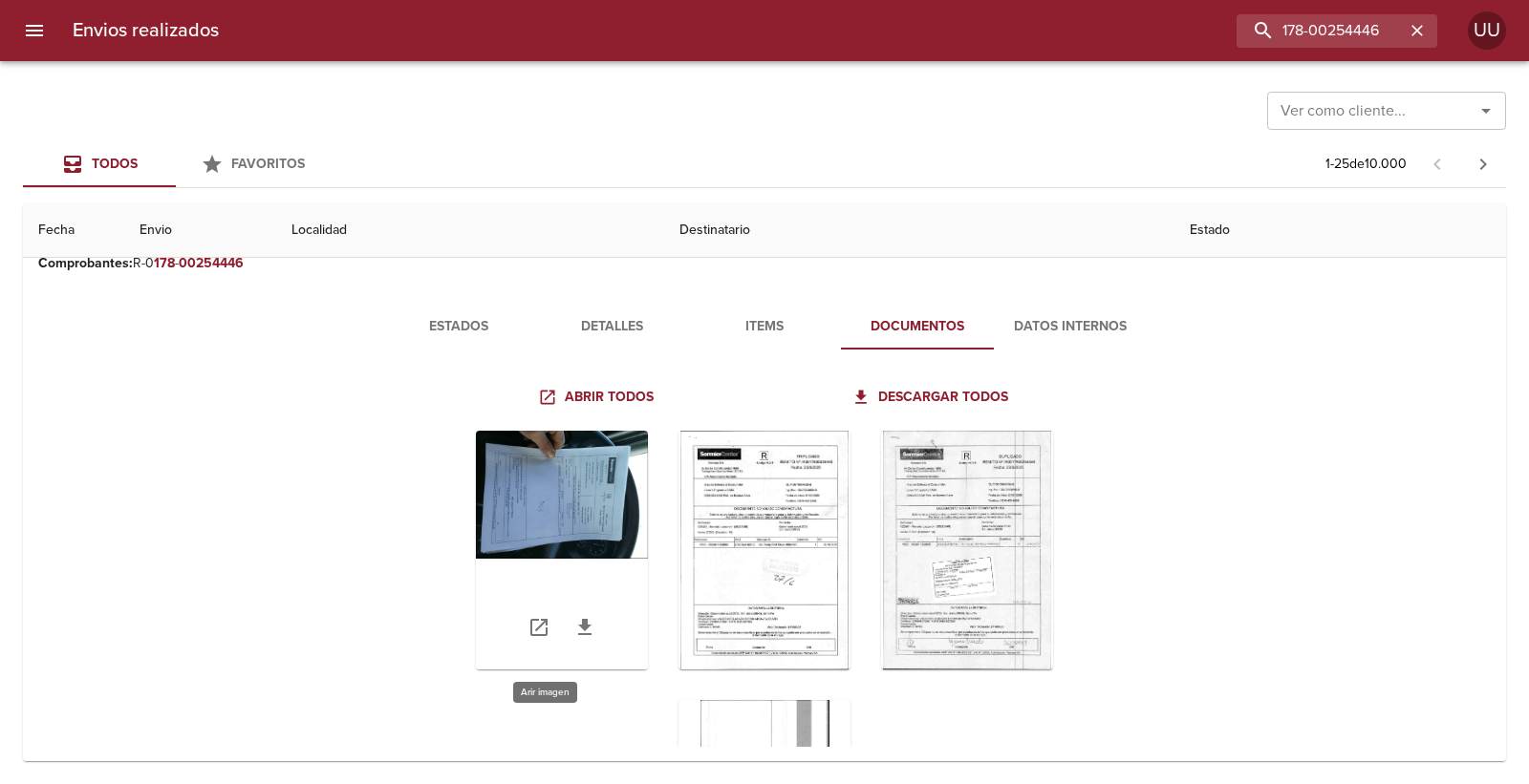
click at [585, 508] on div "Tabla de envíos del cliente" at bounding box center [562, 550] width 172 height 239
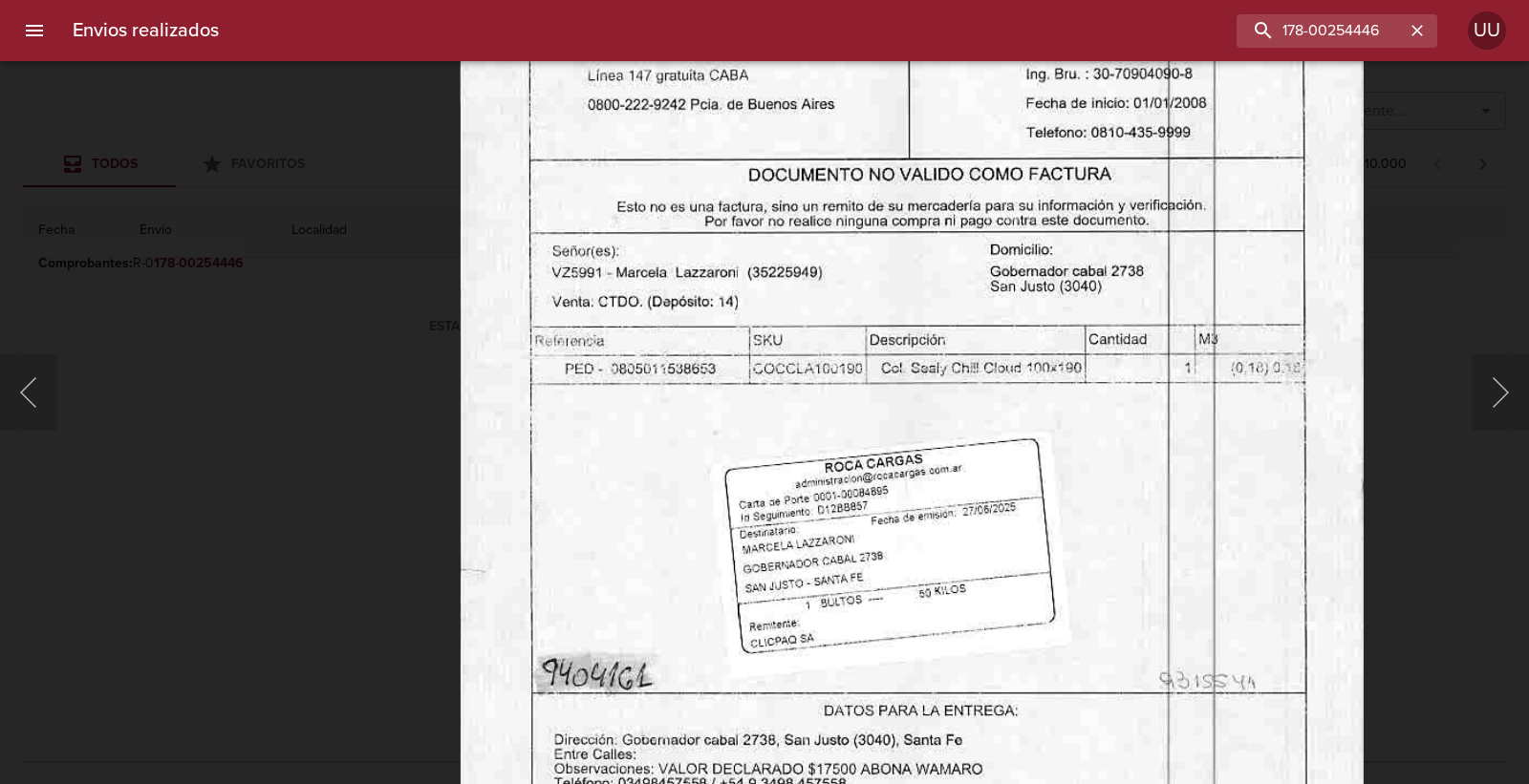
click at [817, 312] on img "Lightbox" at bounding box center [911, 398] width 905 height 1287
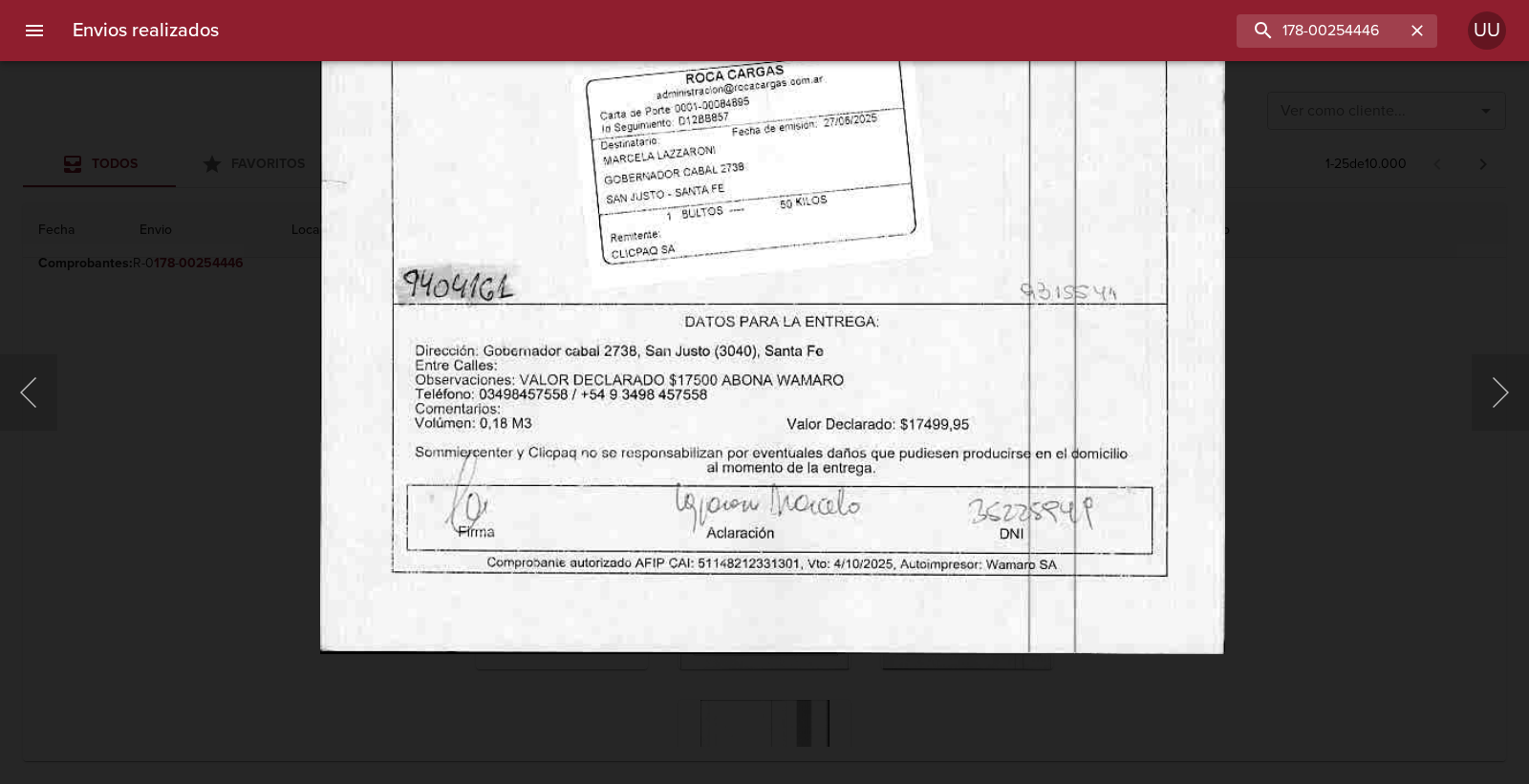
click at [784, 125] on img "Lightbox" at bounding box center [772, 9] width 905 height 1287
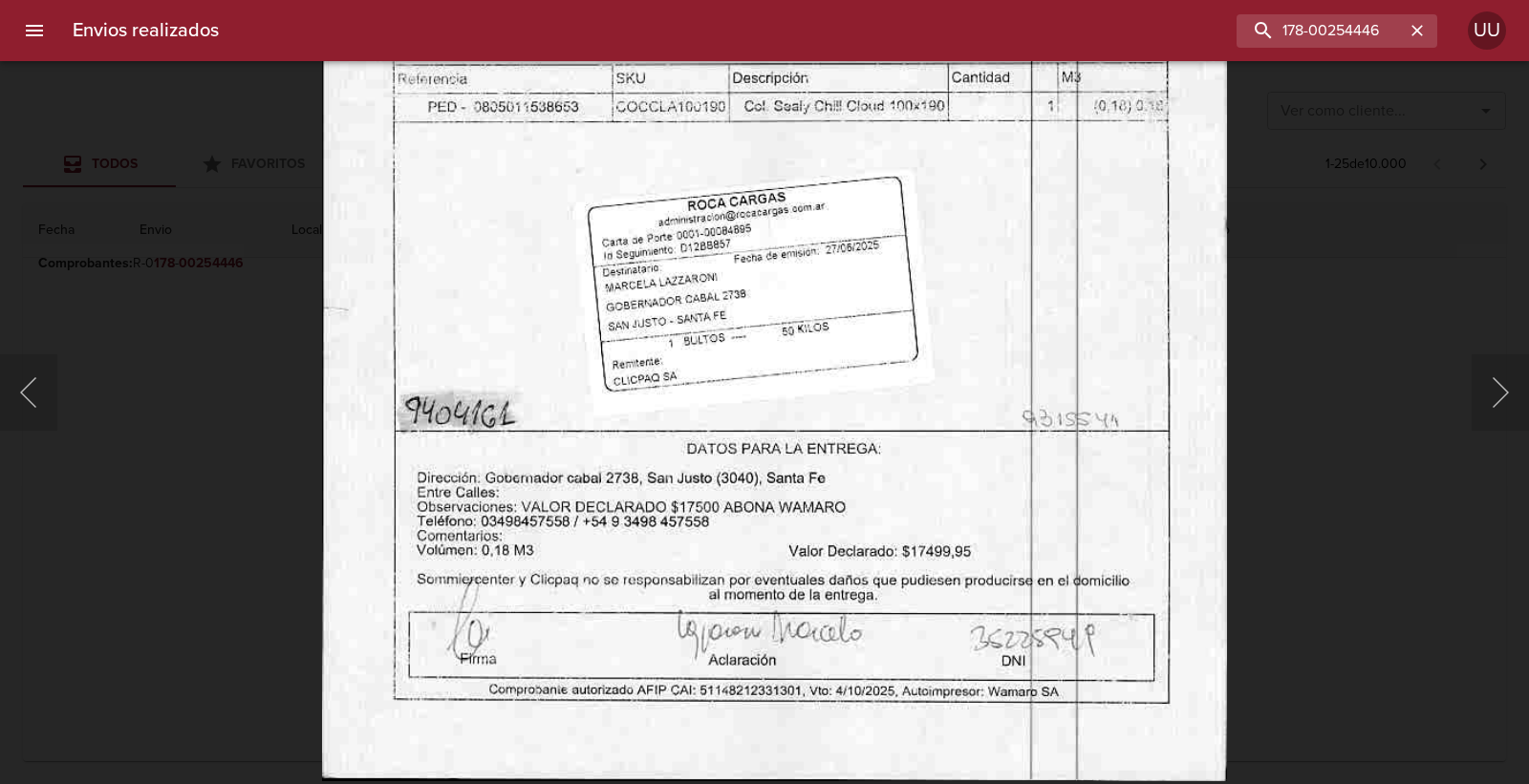
click at [786, 253] on img "Lightbox" at bounding box center [774, 136] width 905 height 1287
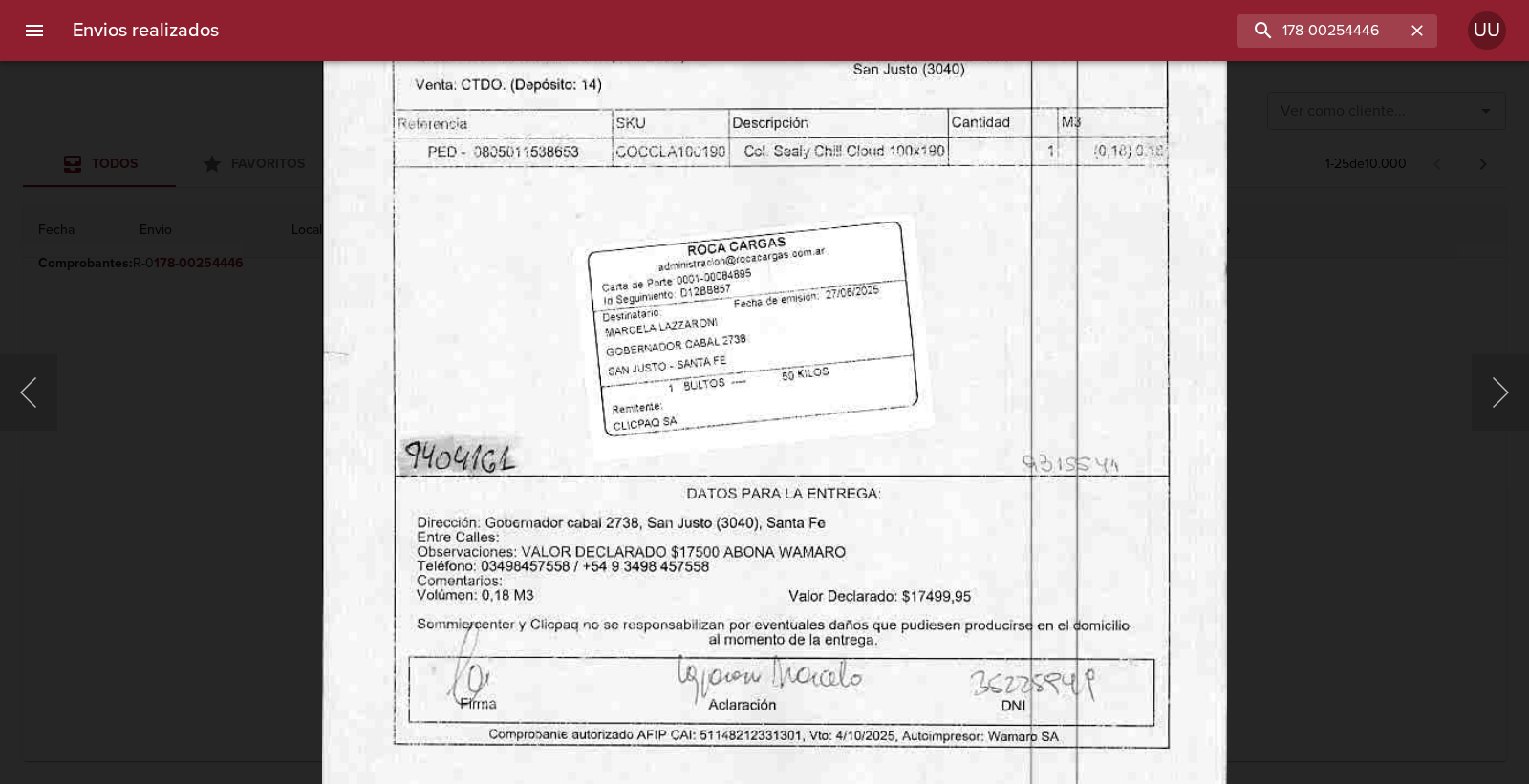
click at [786, 297] on img "Lightbox" at bounding box center [774, 181] width 905 height 1287
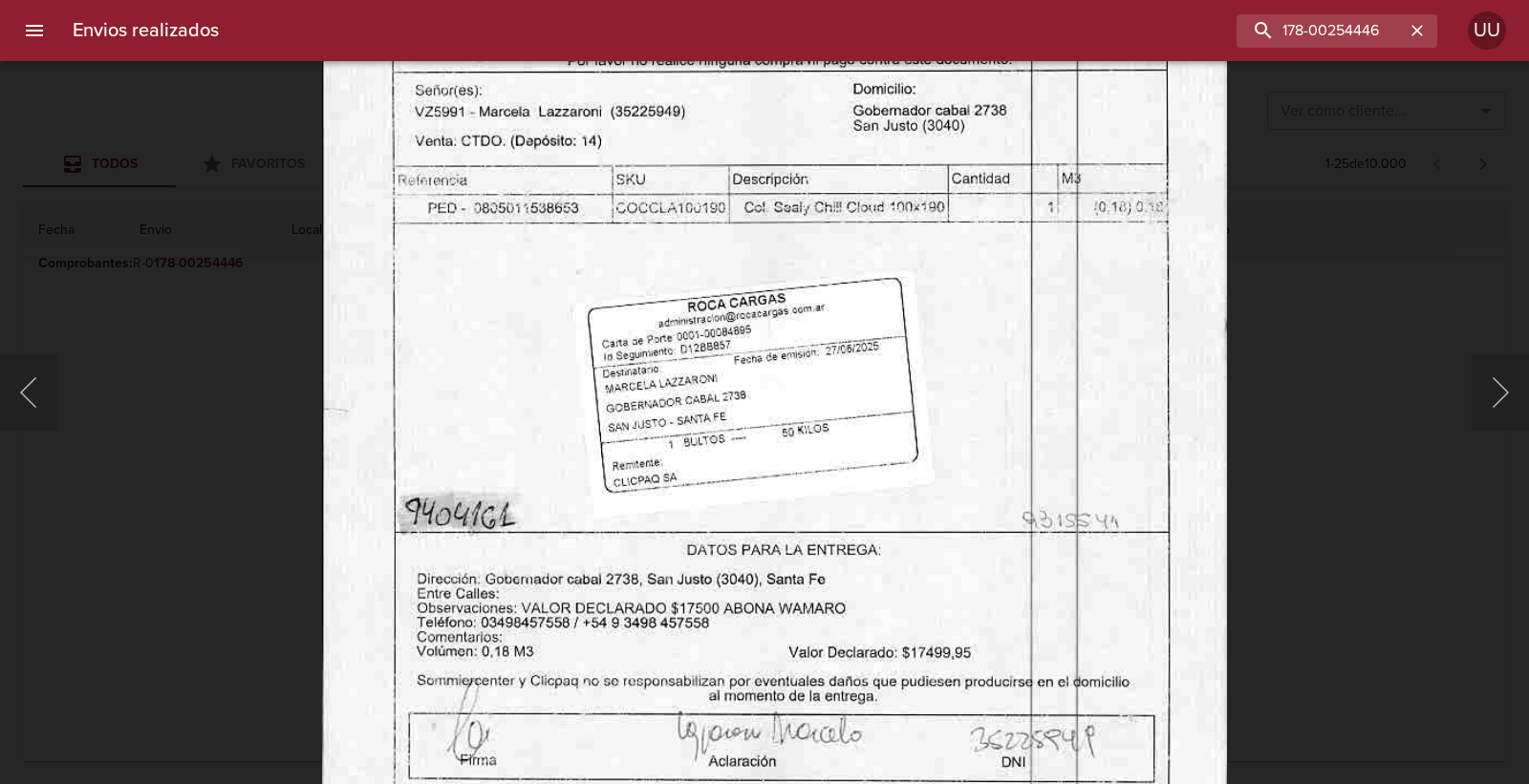
click at [704, 485] on img "Lightbox" at bounding box center [774, 237] width 905 height 1287
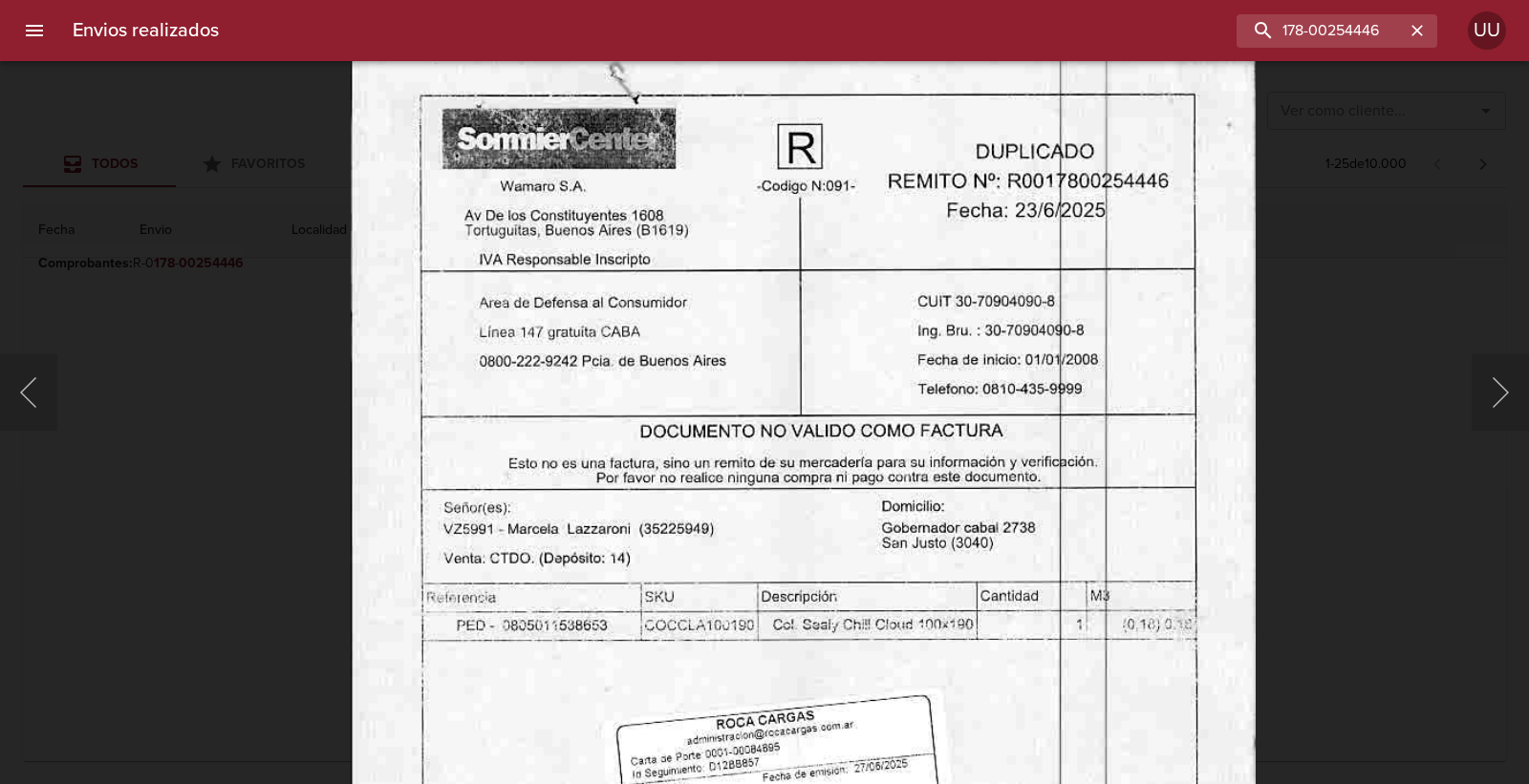
click at [848, 555] on img "Lightbox" at bounding box center [803, 655] width 905 height 1287
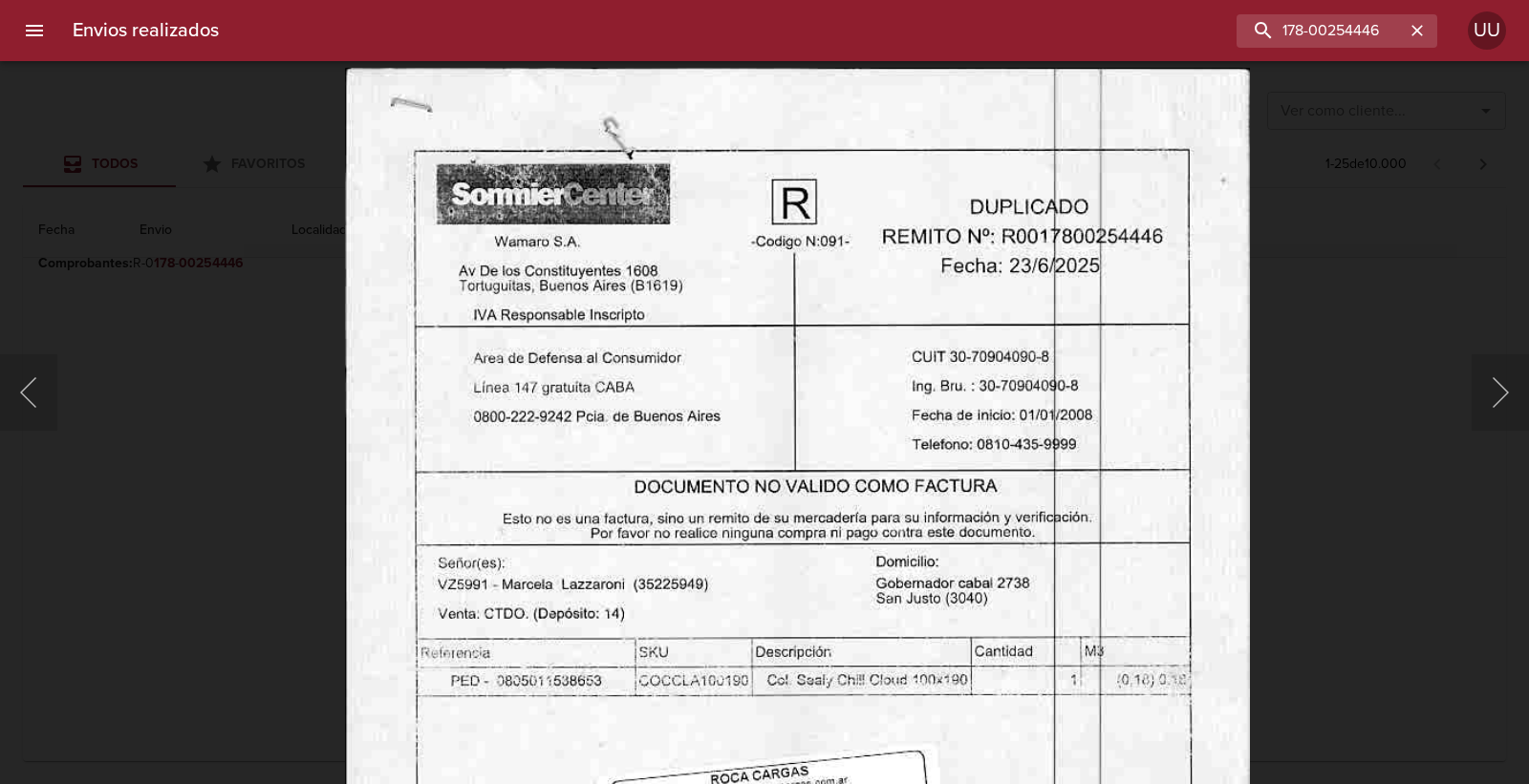
click at [837, 412] on img "Lightbox" at bounding box center [797, 710] width 905 height 1287
